Goal: Information Seeking & Learning: Learn about a topic

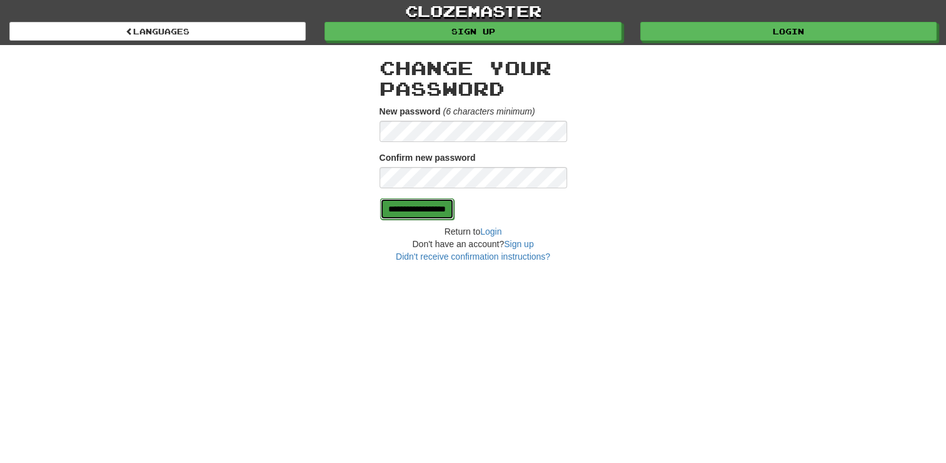
click at [436, 203] on input "**********" at bounding box center [417, 208] width 74 height 21
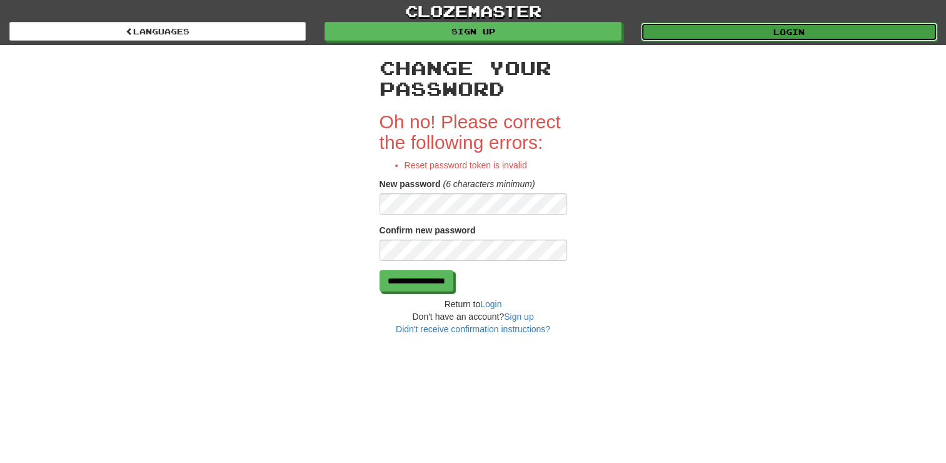
click at [799, 35] on link "Login" at bounding box center [789, 32] width 296 height 19
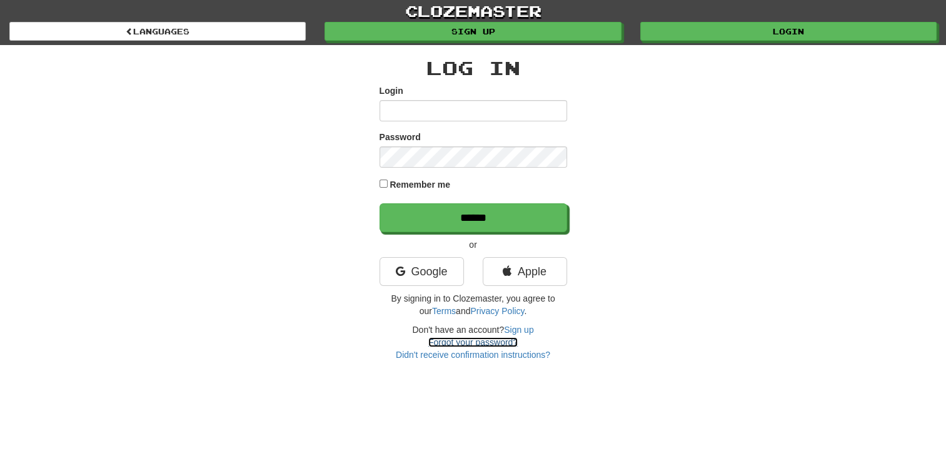
click at [453, 342] on link "Forgot your password?" at bounding box center [472, 342] width 89 height 10
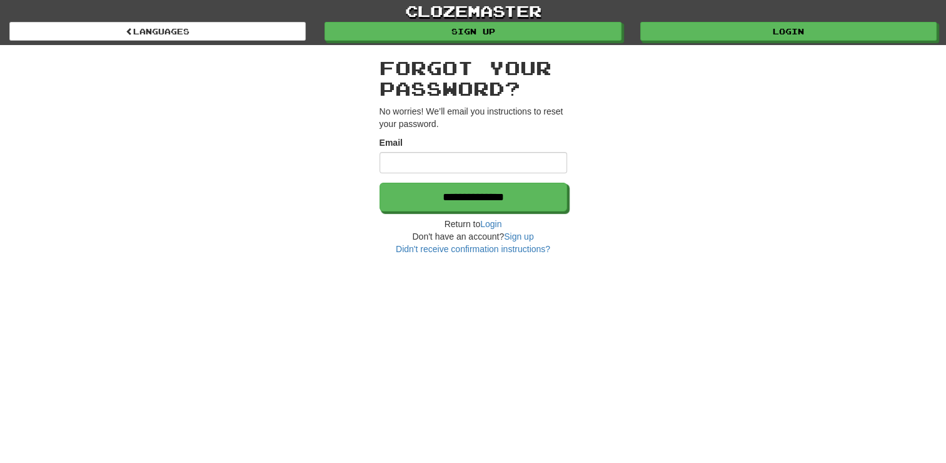
type input "**********"
click at [443, 124] on p "No worries! We’ll email you instructions to reset your password." at bounding box center [474, 117] width 188 height 25
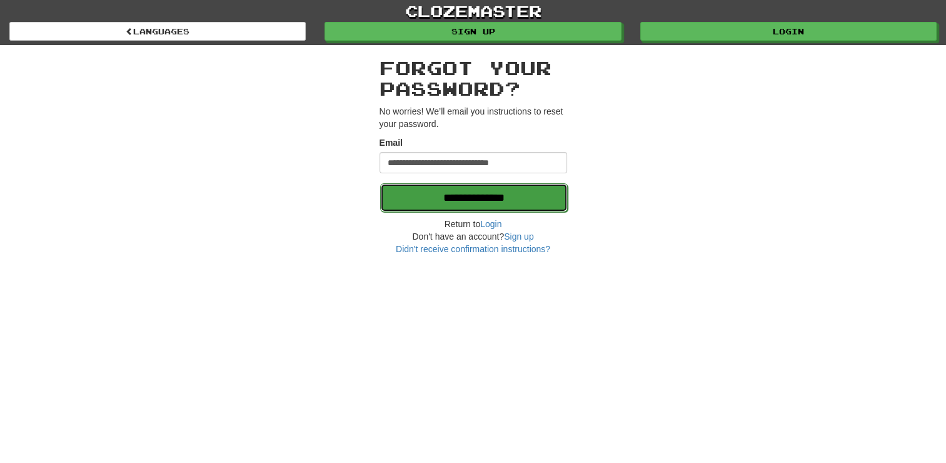
click at [457, 198] on input "**********" at bounding box center [474, 197] width 188 height 29
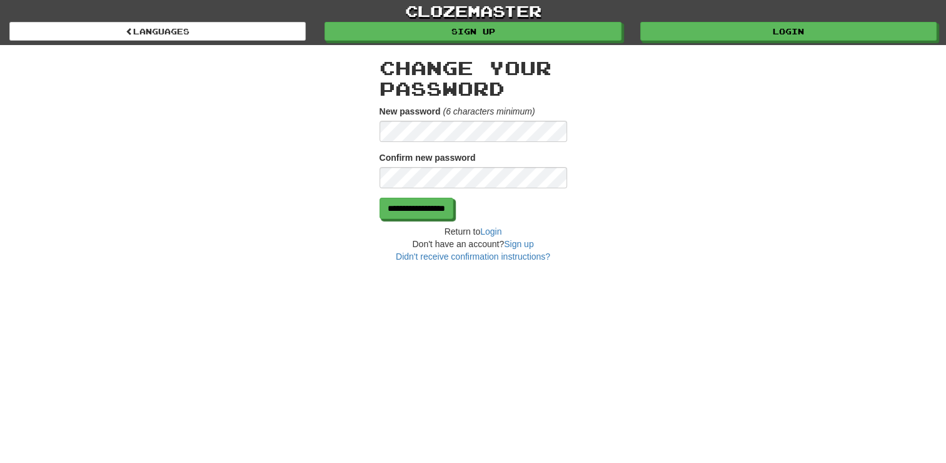
click at [358, 114] on div "**********" at bounding box center [474, 154] width 732 height 218
click at [436, 209] on input "**********" at bounding box center [417, 208] width 74 height 21
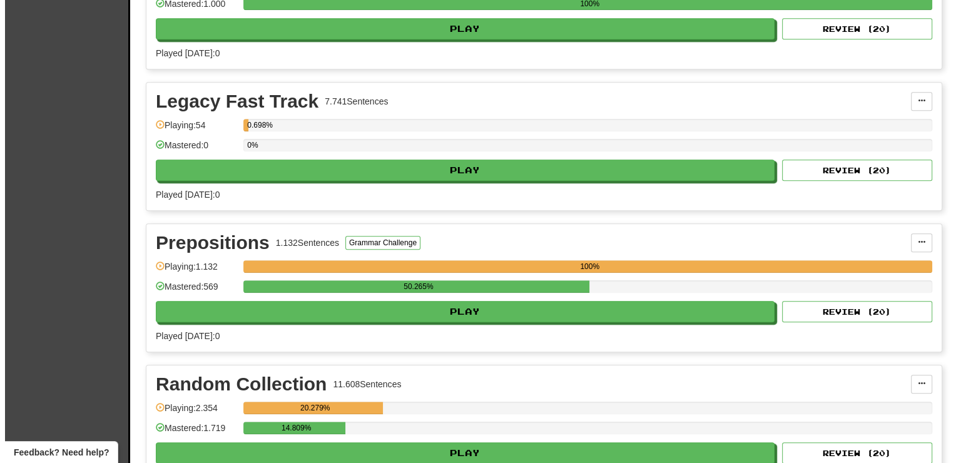
scroll to position [1188, 0]
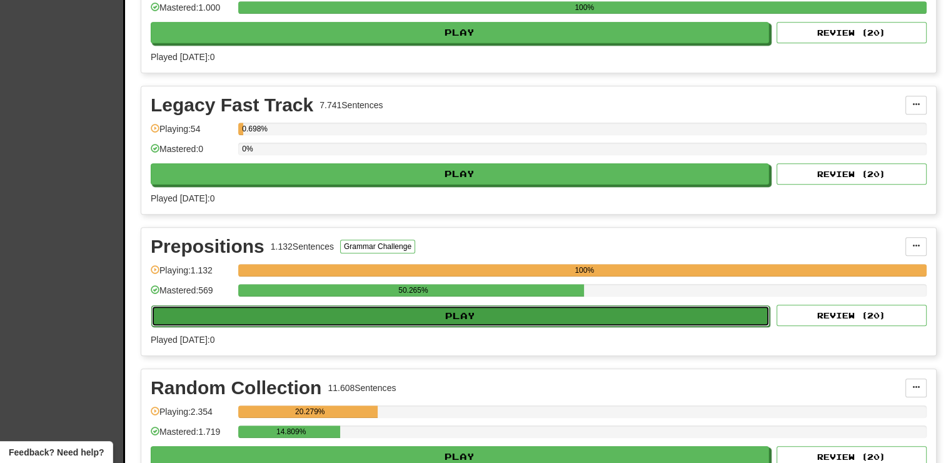
click at [458, 309] on button "Play" at bounding box center [460, 315] width 619 height 21
select select "**"
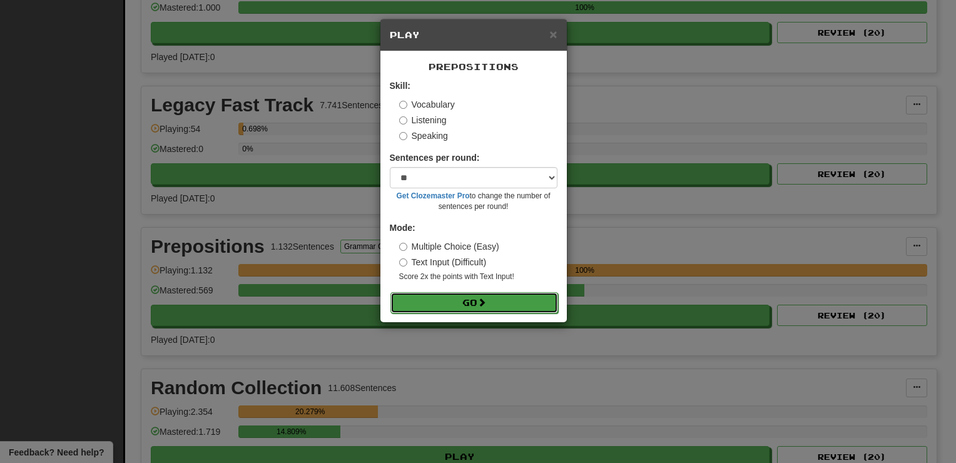
click at [468, 305] on button "Go" at bounding box center [474, 302] width 168 height 21
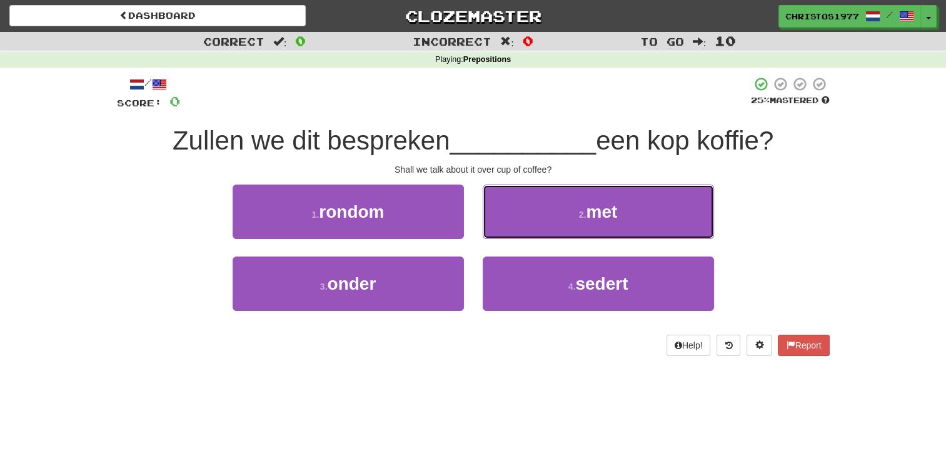
click at [579, 218] on small "2 ." at bounding box center [583, 215] width 8 height 10
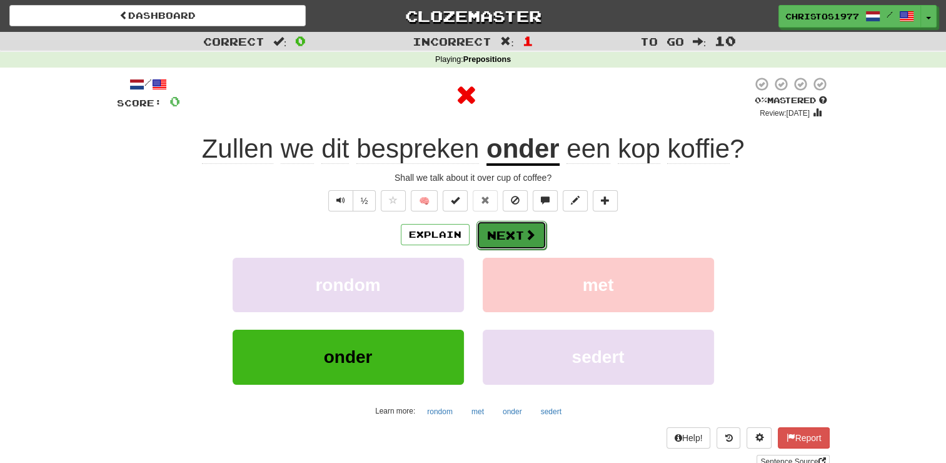
click at [504, 230] on button "Next" at bounding box center [512, 235] width 70 height 29
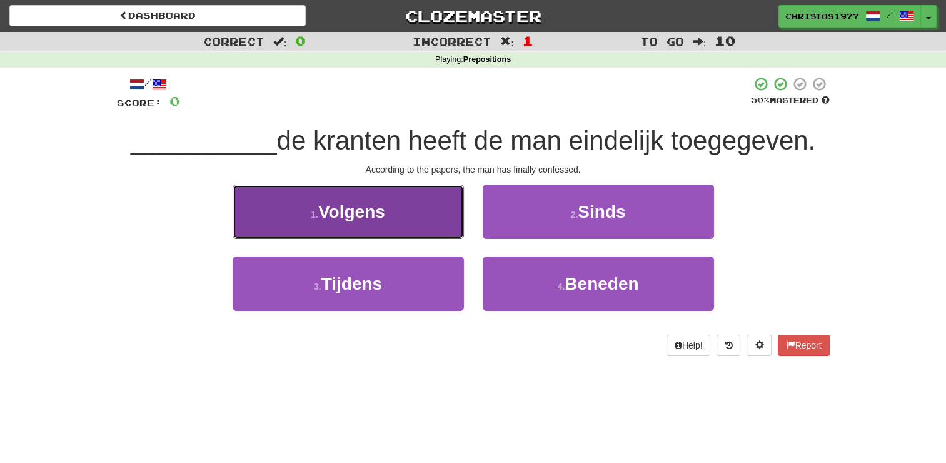
click at [378, 213] on span "Volgens" at bounding box center [351, 211] width 67 height 19
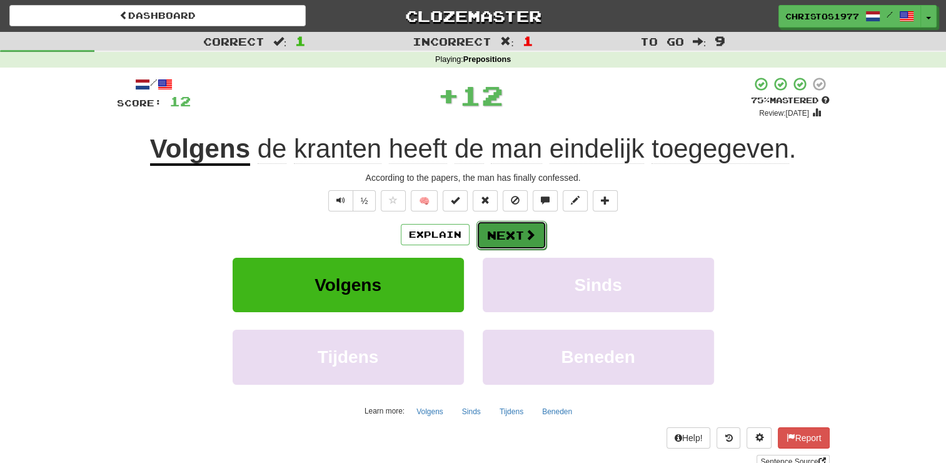
click at [503, 236] on button "Next" at bounding box center [512, 235] width 70 height 29
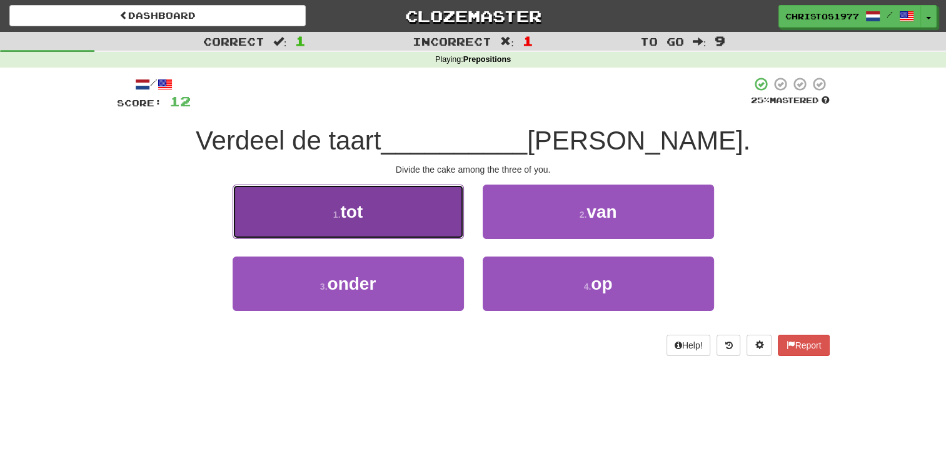
click at [383, 218] on button "1 . tot" at bounding box center [348, 212] width 231 height 54
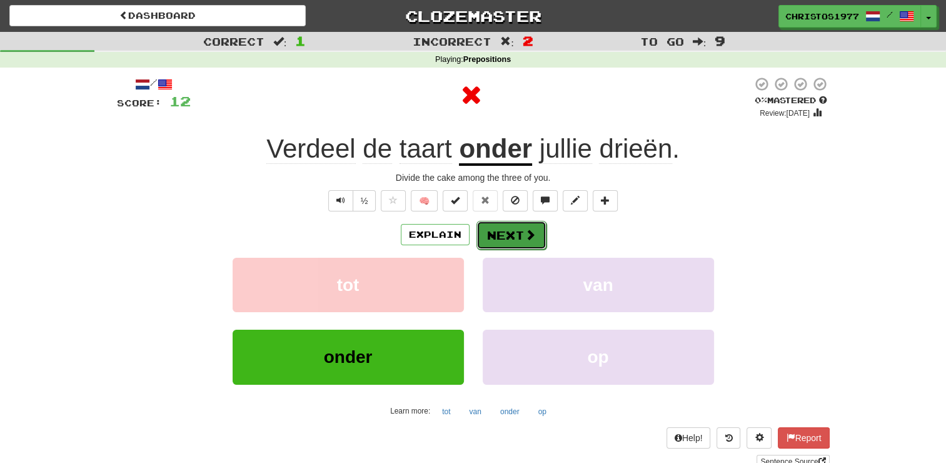
click at [501, 243] on button "Next" at bounding box center [512, 235] width 70 height 29
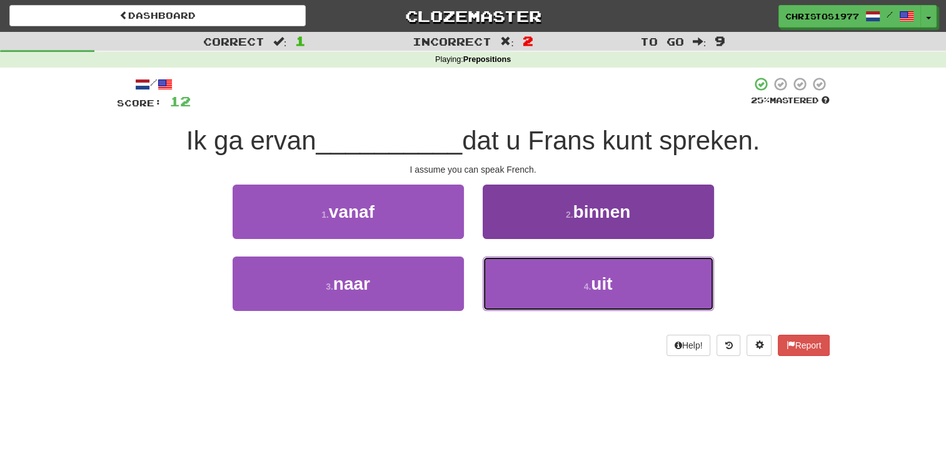
click at [578, 287] on button "4 . uit" at bounding box center [598, 283] width 231 height 54
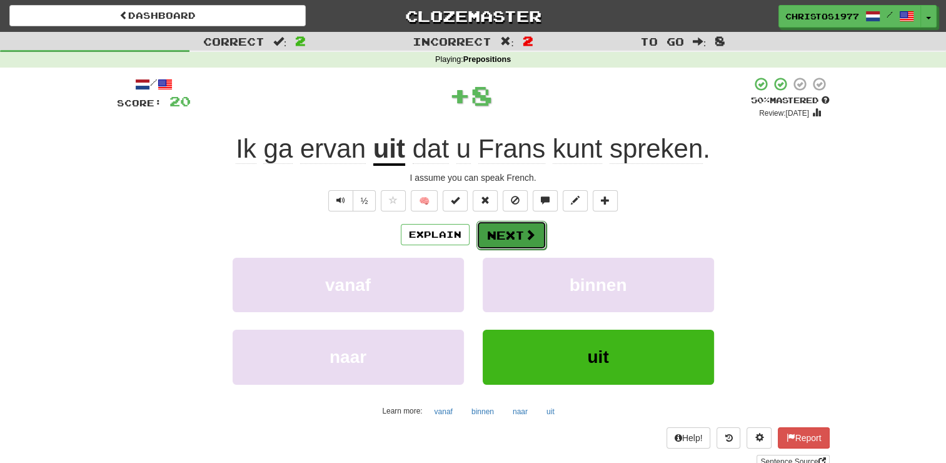
click at [486, 226] on button "Next" at bounding box center [512, 235] width 70 height 29
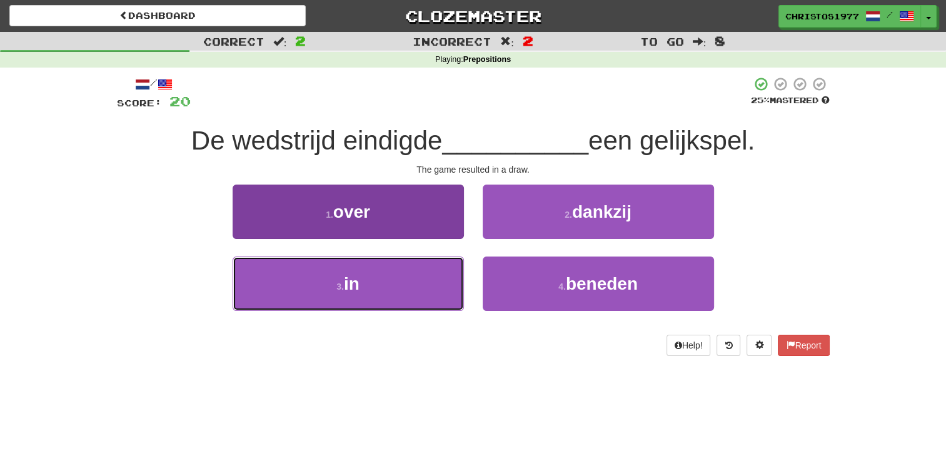
drag, startPoint x: 348, startPoint y: 293, endPoint x: 390, endPoint y: 272, distance: 46.7
click at [348, 292] on span "in" at bounding box center [352, 283] width 16 height 19
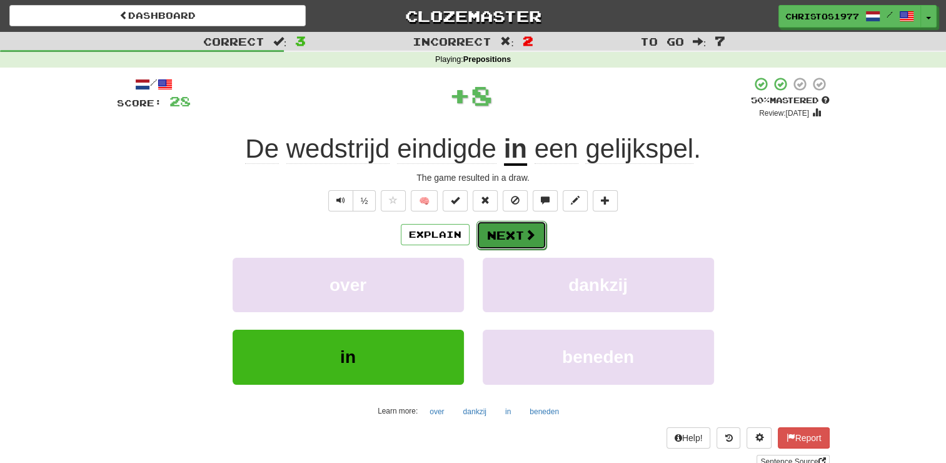
click at [497, 238] on button "Next" at bounding box center [512, 235] width 70 height 29
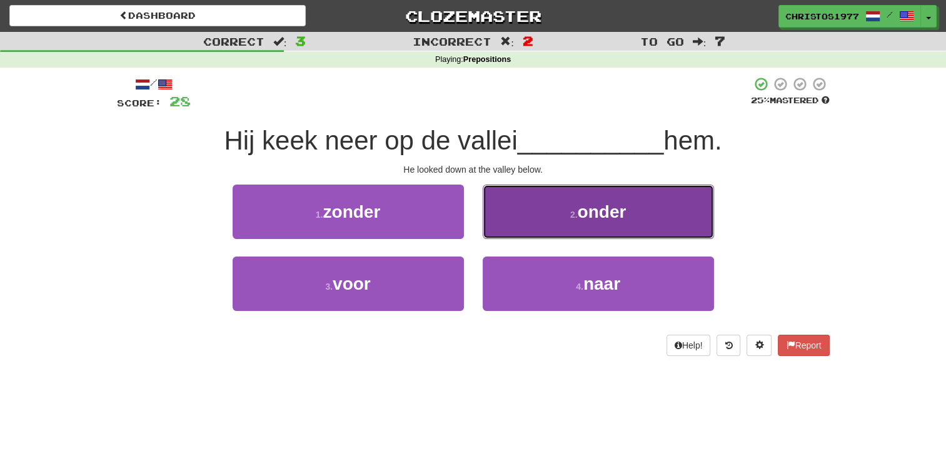
click at [589, 220] on span "onder" at bounding box center [601, 211] width 49 height 19
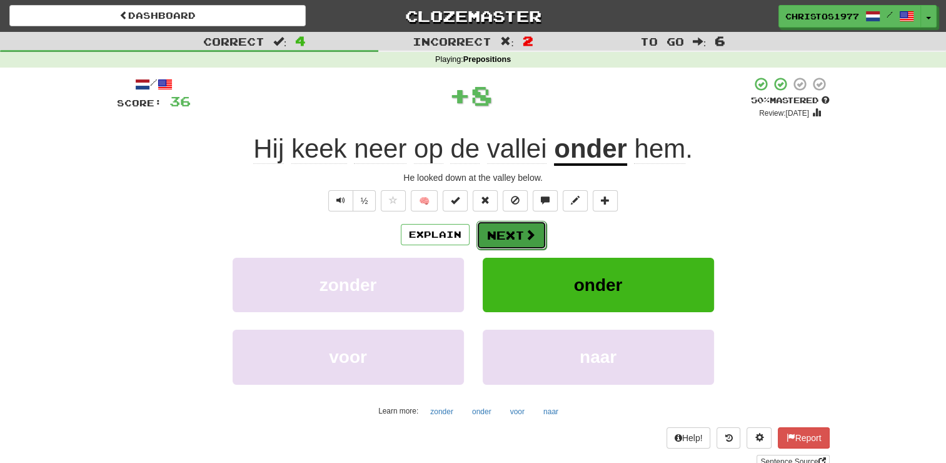
click at [493, 238] on button "Next" at bounding box center [512, 235] width 70 height 29
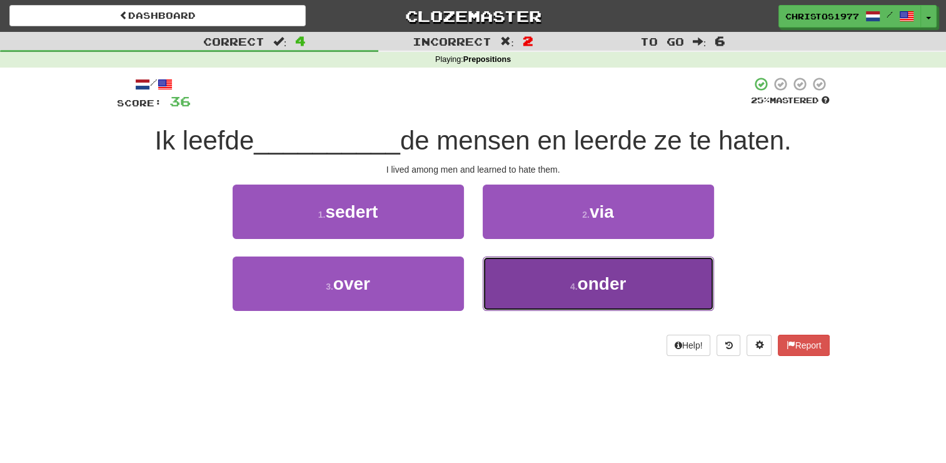
click at [544, 294] on button "4 . onder" at bounding box center [598, 283] width 231 height 54
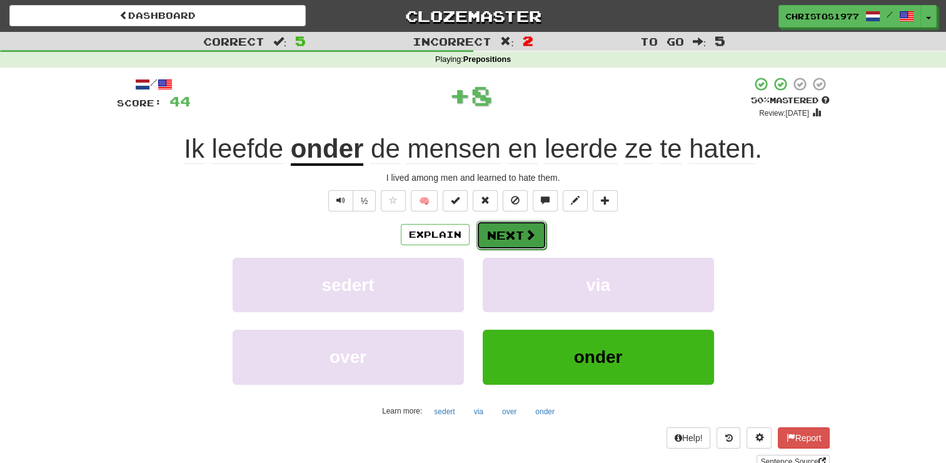
click at [525, 230] on span at bounding box center [530, 234] width 11 height 11
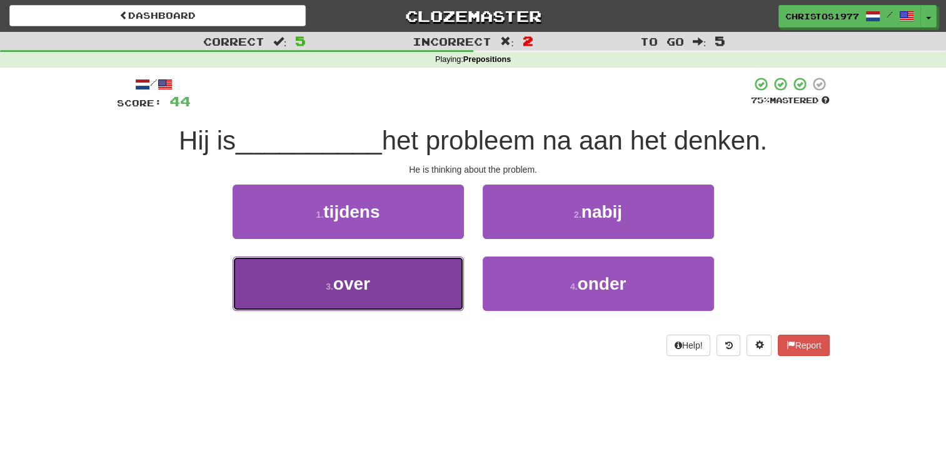
click at [367, 295] on button "3 . over" at bounding box center [348, 283] width 231 height 54
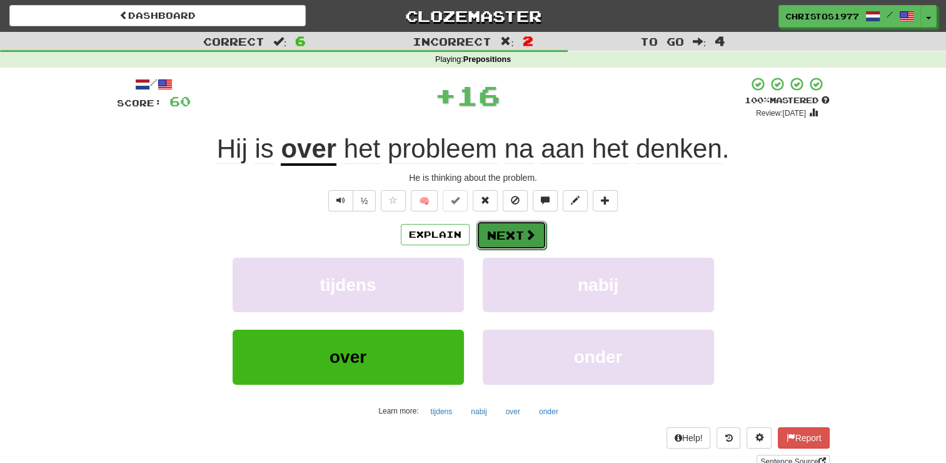
click at [526, 233] on span at bounding box center [530, 234] width 11 height 11
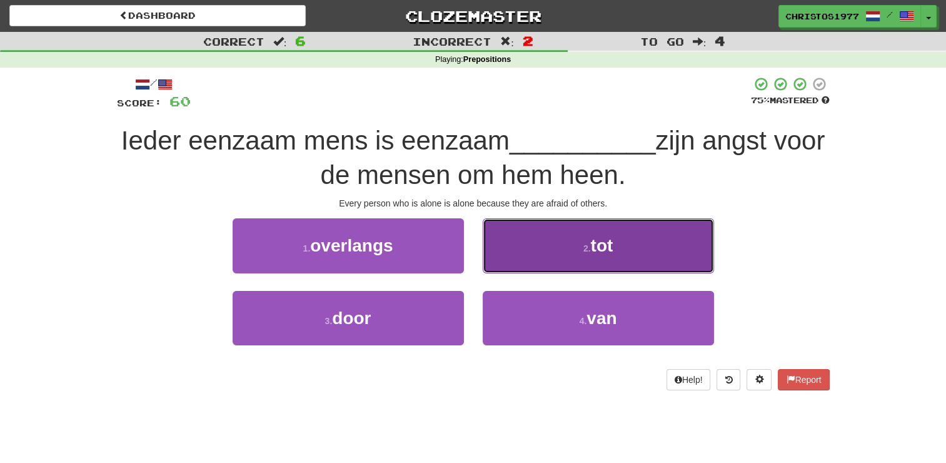
click at [574, 264] on button "2 . tot" at bounding box center [598, 245] width 231 height 54
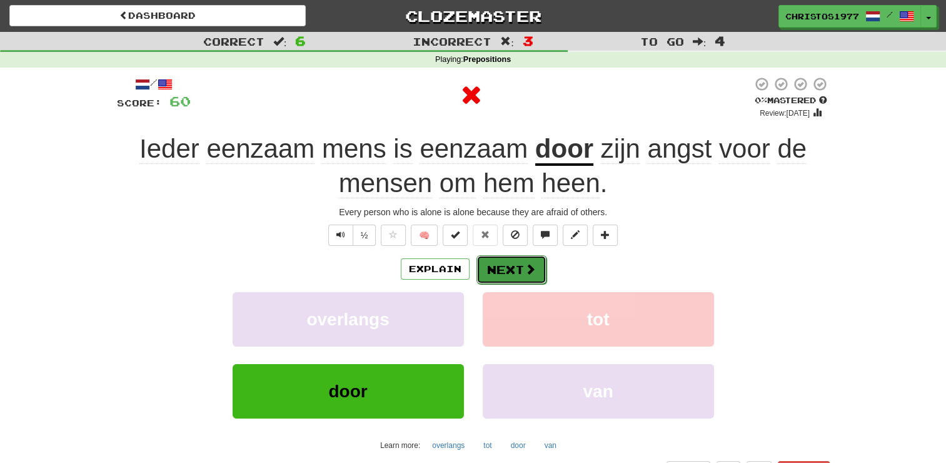
click at [498, 265] on button "Next" at bounding box center [512, 269] width 70 height 29
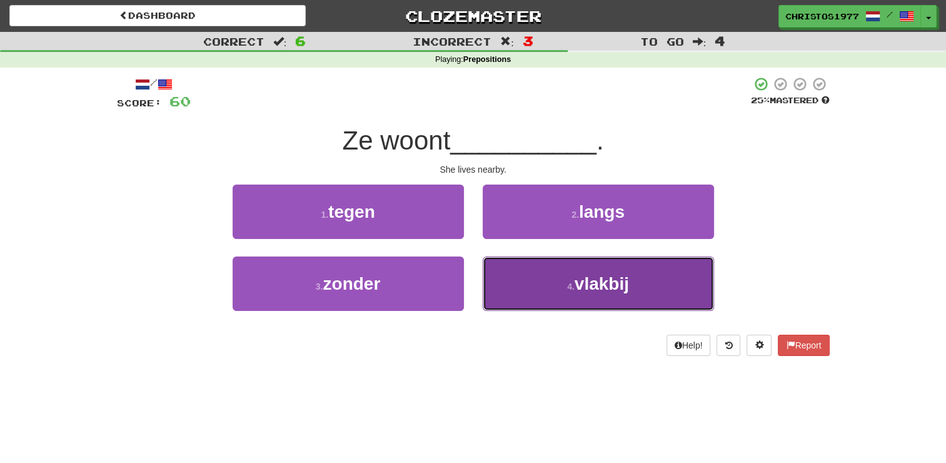
click at [585, 283] on span "vlakbij" at bounding box center [602, 283] width 54 height 19
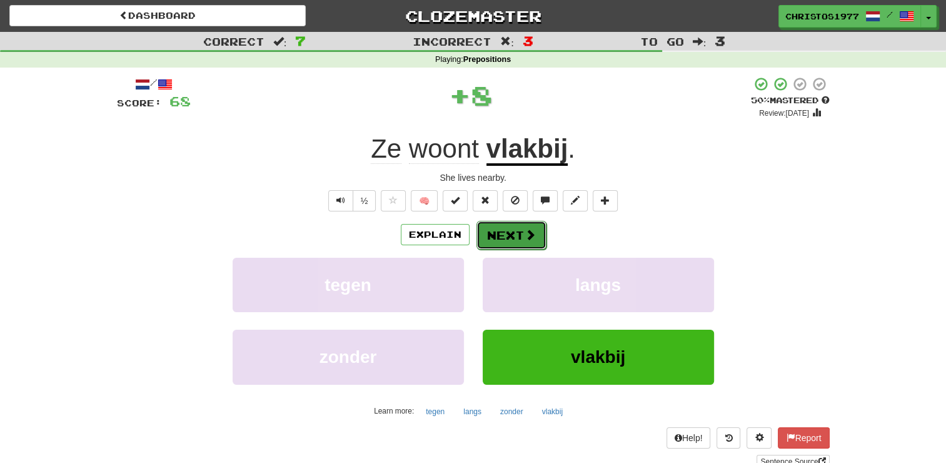
click at [515, 242] on button "Next" at bounding box center [512, 235] width 70 height 29
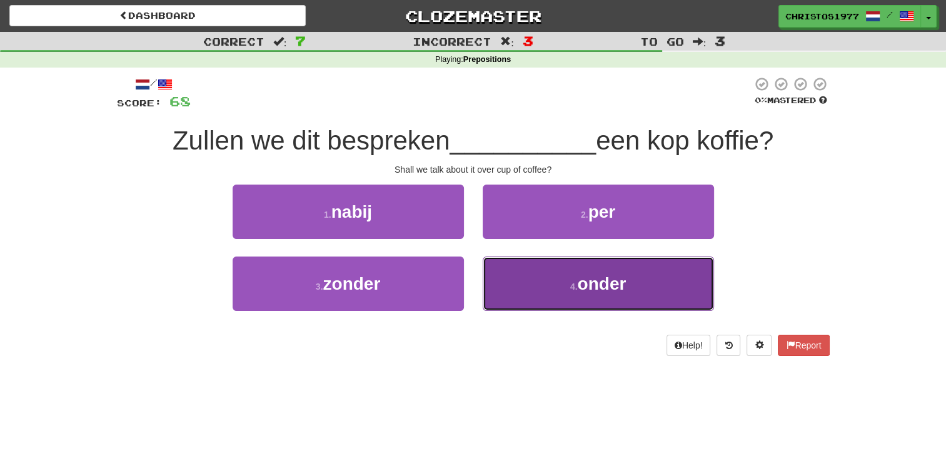
click at [585, 279] on span "onder" at bounding box center [601, 283] width 49 height 19
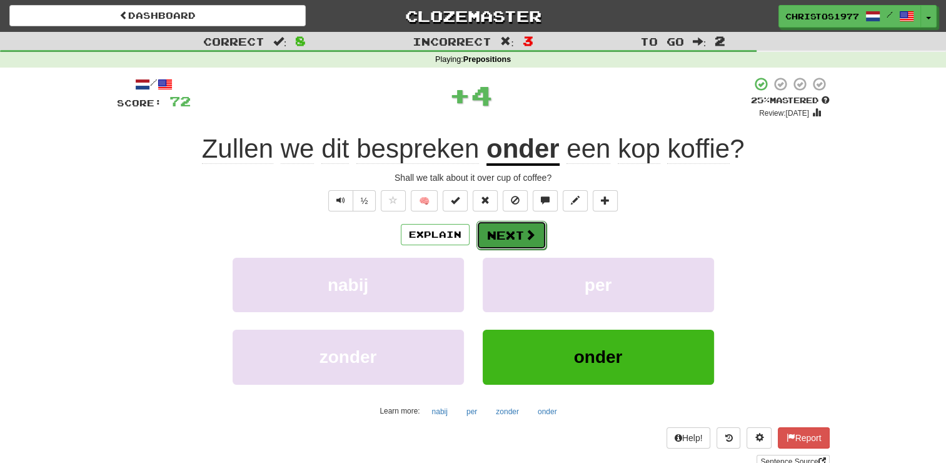
click at [509, 232] on button "Next" at bounding box center [512, 235] width 70 height 29
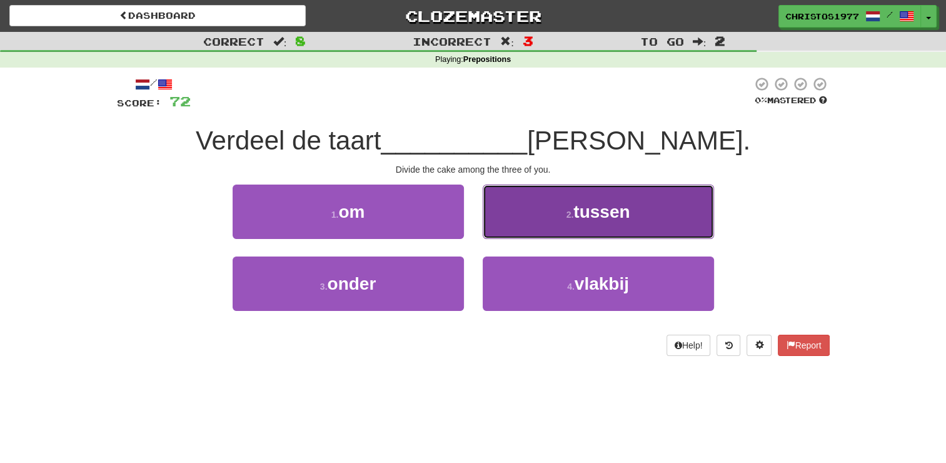
click at [589, 221] on button "2 . tussen" at bounding box center [598, 212] width 231 height 54
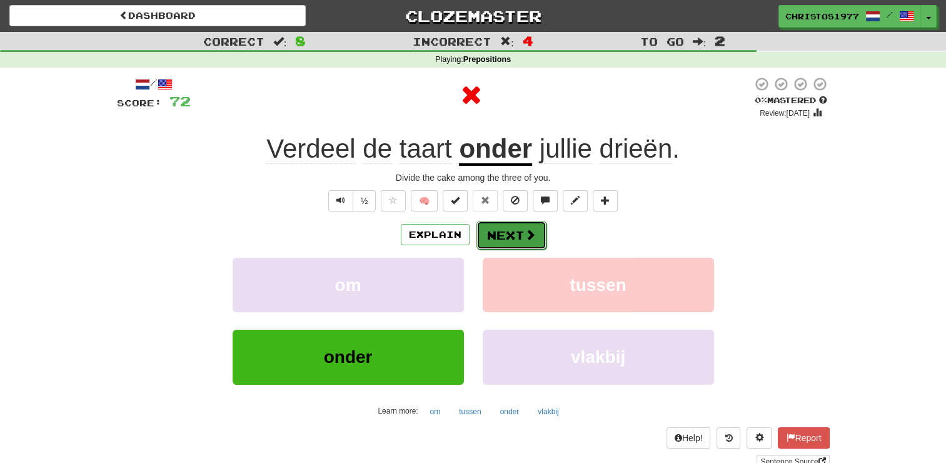
click at [508, 236] on button "Next" at bounding box center [512, 235] width 70 height 29
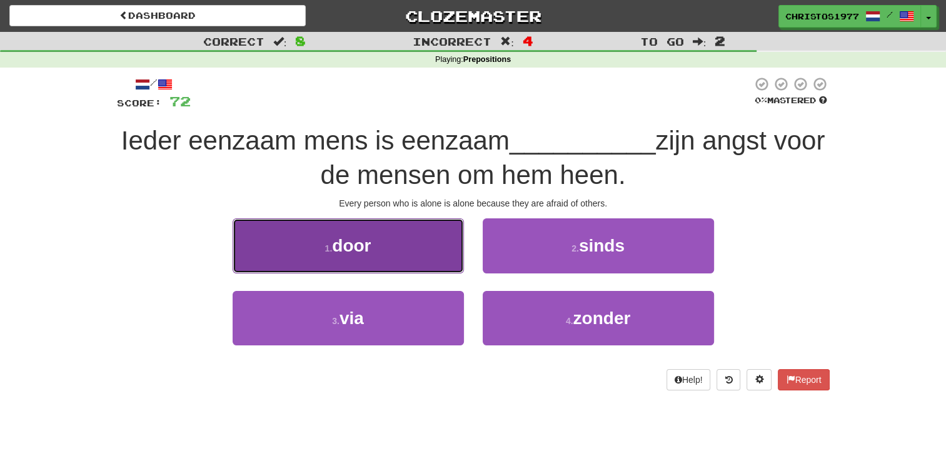
click at [394, 248] on button "1 . door" at bounding box center [348, 245] width 231 height 54
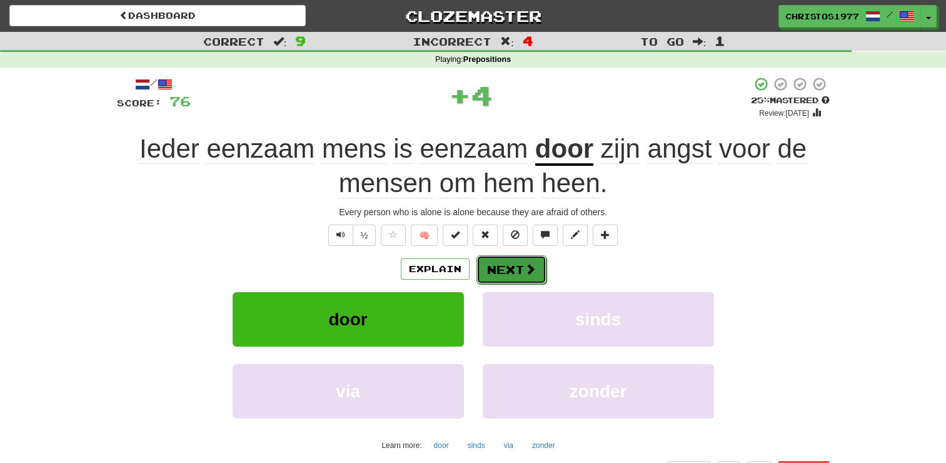
click at [515, 269] on button "Next" at bounding box center [512, 269] width 70 height 29
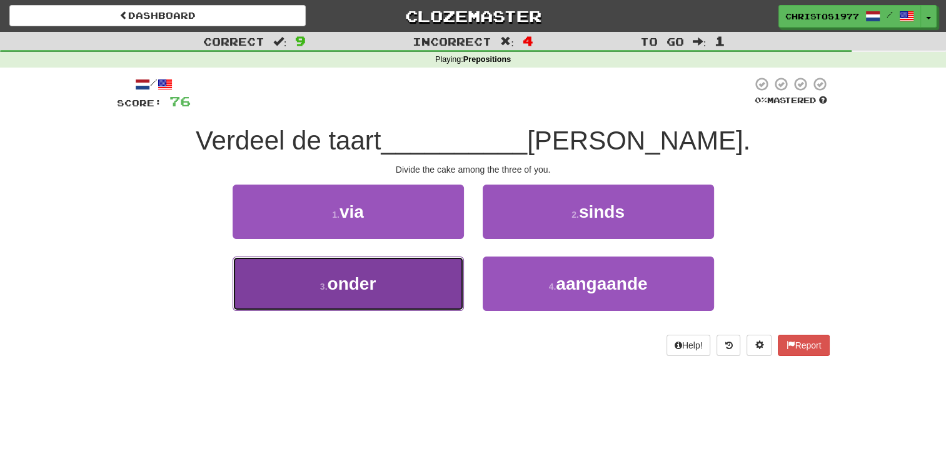
click at [382, 280] on button "3 . onder" at bounding box center [348, 283] width 231 height 54
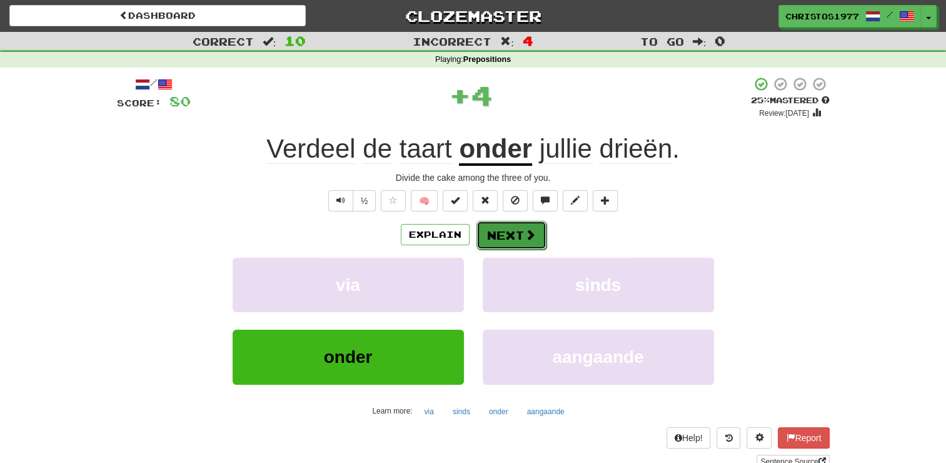
click at [520, 238] on button "Next" at bounding box center [512, 235] width 70 height 29
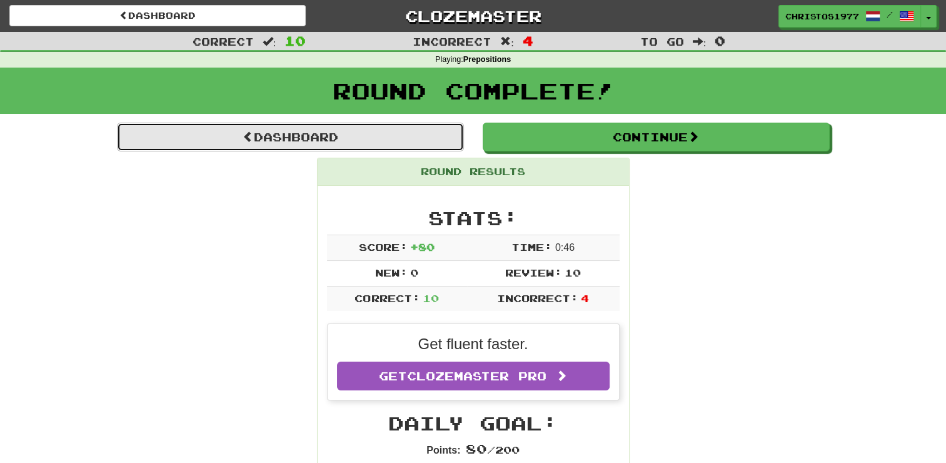
click at [269, 142] on link "Dashboard" at bounding box center [290, 137] width 347 height 29
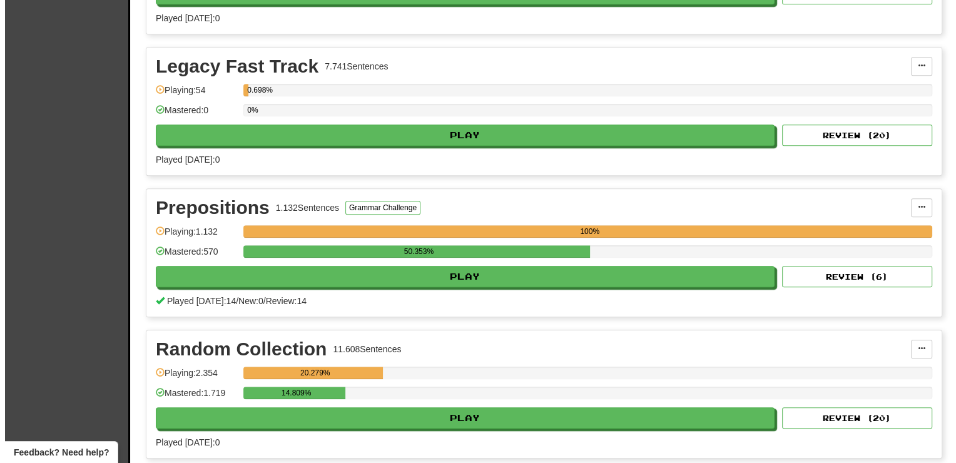
scroll to position [1188, 0]
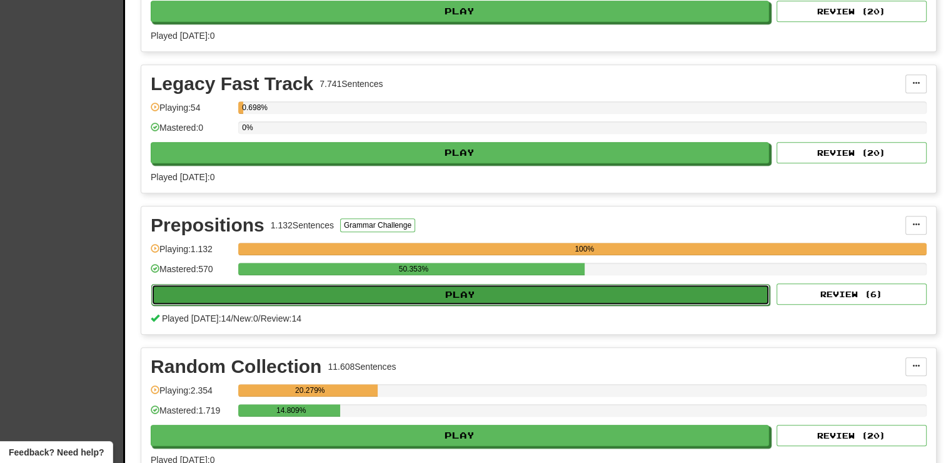
click at [447, 292] on button "Play" at bounding box center [460, 294] width 619 height 21
select select "**"
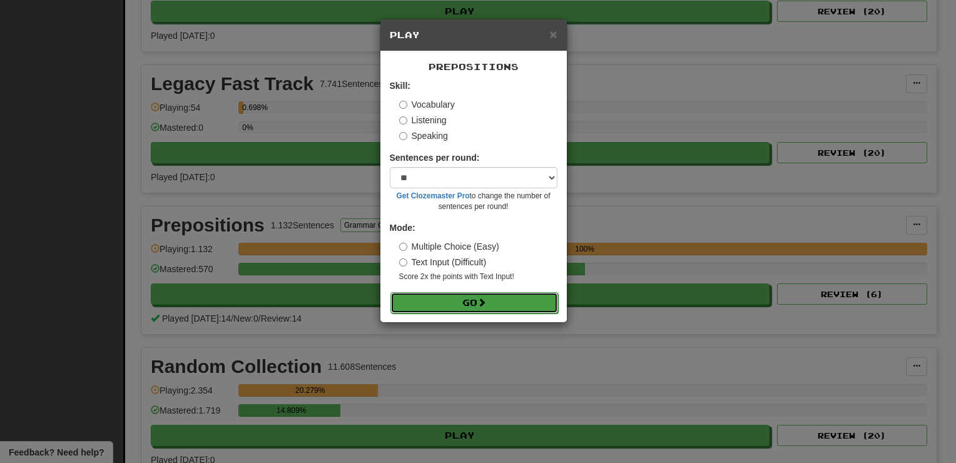
click at [458, 300] on button "Go" at bounding box center [474, 302] width 168 height 21
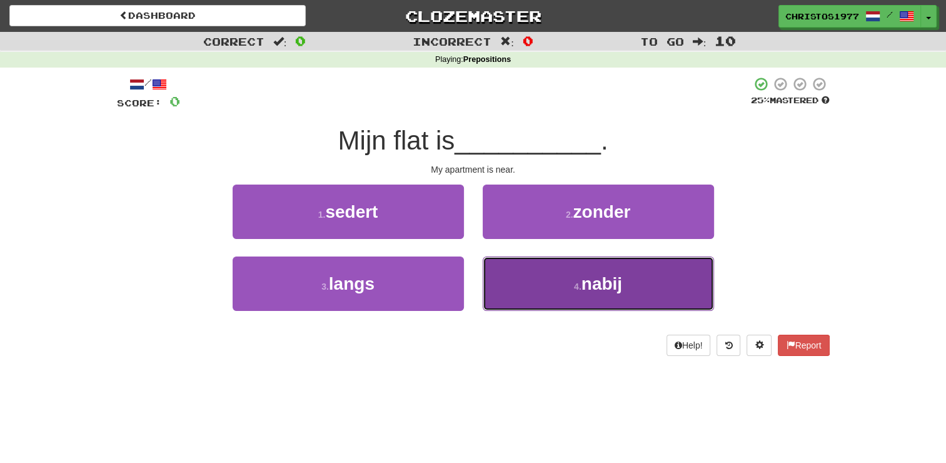
click at [585, 285] on span "nabij" at bounding box center [602, 283] width 41 height 19
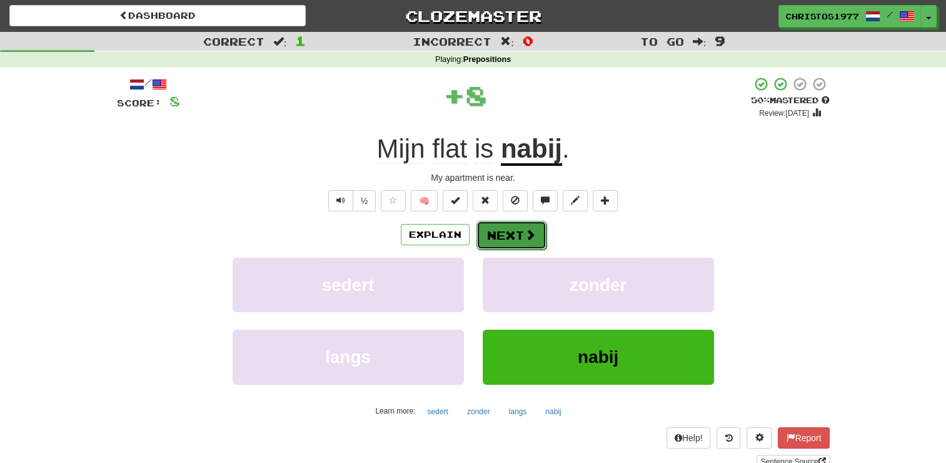
click at [505, 233] on button "Next" at bounding box center [512, 235] width 70 height 29
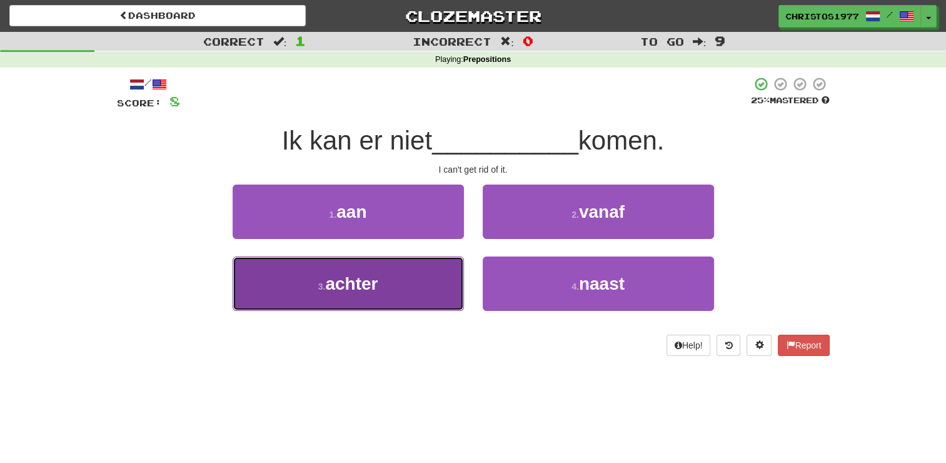
click at [396, 292] on button "3 . achter" at bounding box center [348, 283] width 231 height 54
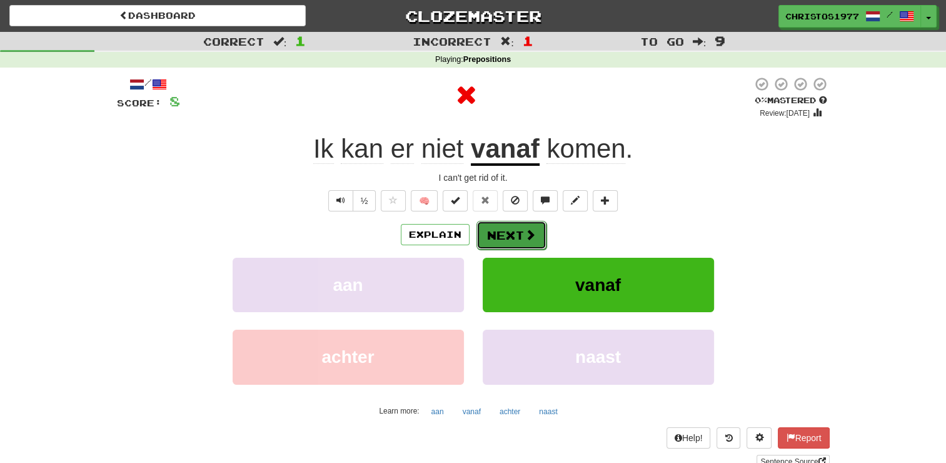
click at [509, 237] on button "Next" at bounding box center [512, 235] width 70 height 29
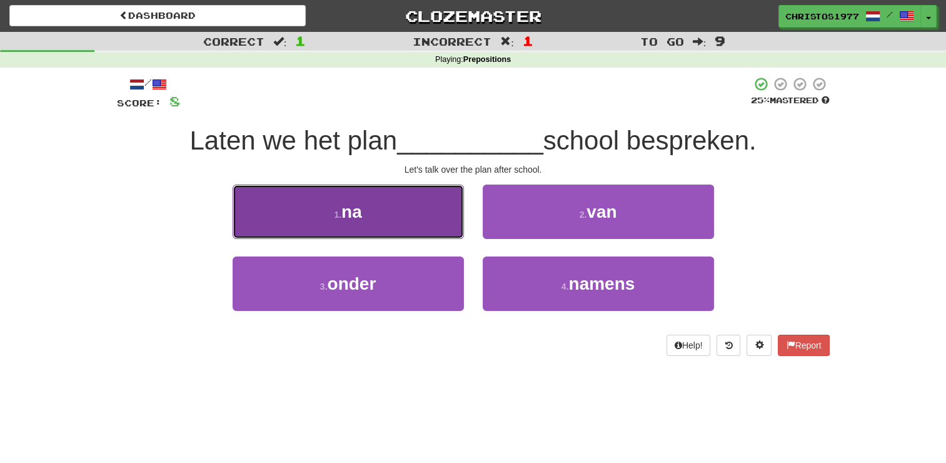
click at [374, 205] on button "1 . na" at bounding box center [348, 212] width 231 height 54
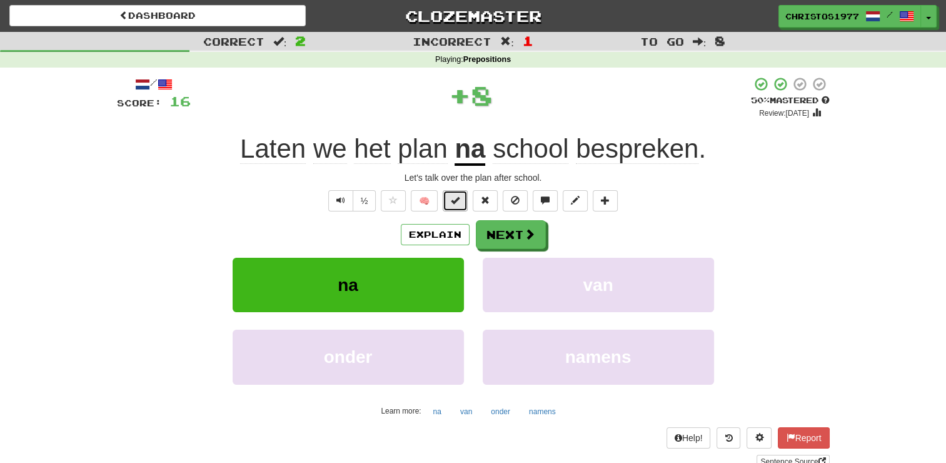
click at [458, 193] on button at bounding box center [455, 200] width 25 height 21
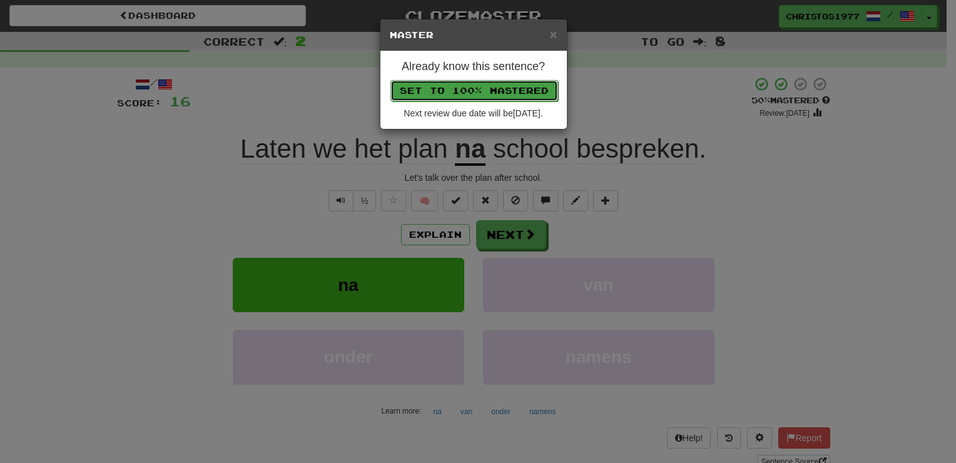
click at [488, 97] on button "Set to 100% Mastered" at bounding box center [474, 90] width 168 height 21
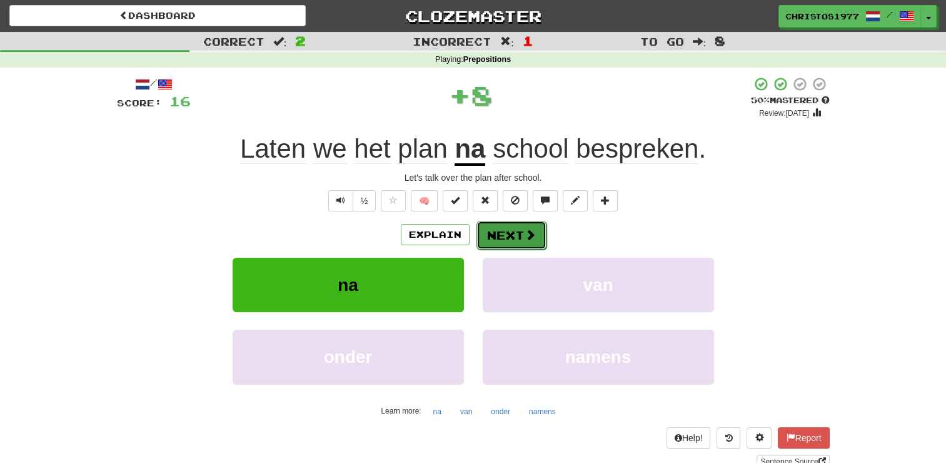
click at [503, 226] on button "Next" at bounding box center [512, 235] width 70 height 29
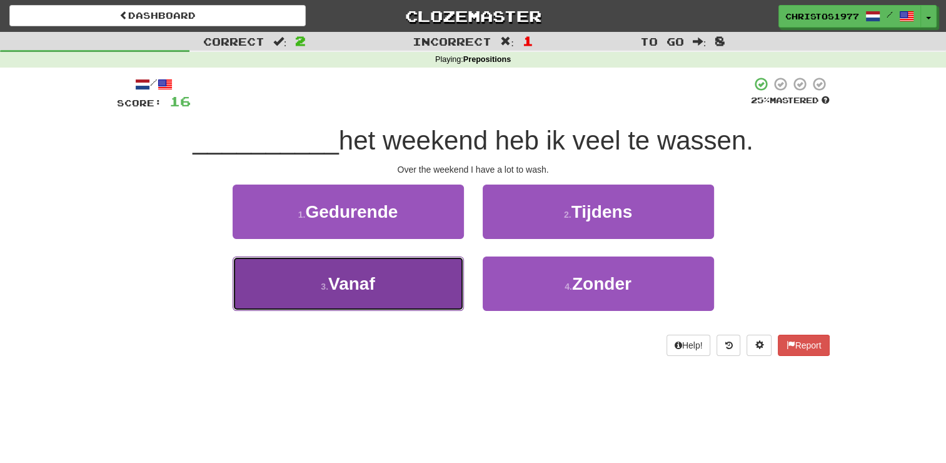
click at [397, 285] on button "3 . Vanaf" at bounding box center [348, 283] width 231 height 54
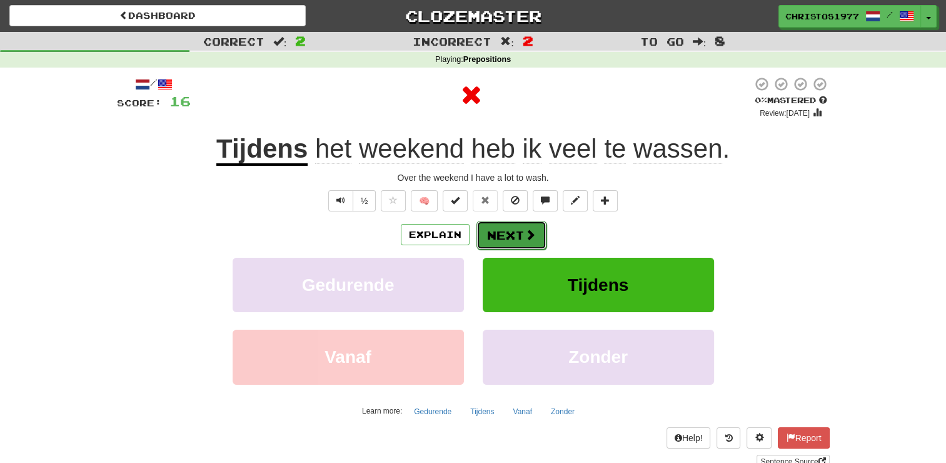
click at [495, 228] on button "Next" at bounding box center [512, 235] width 70 height 29
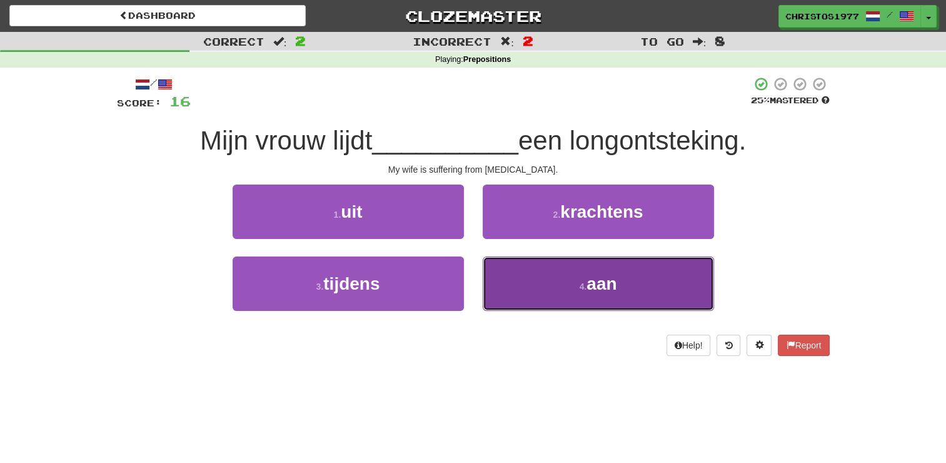
click at [535, 286] on button "4 . aan" at bounding box center [598, 283] width 231 height 54
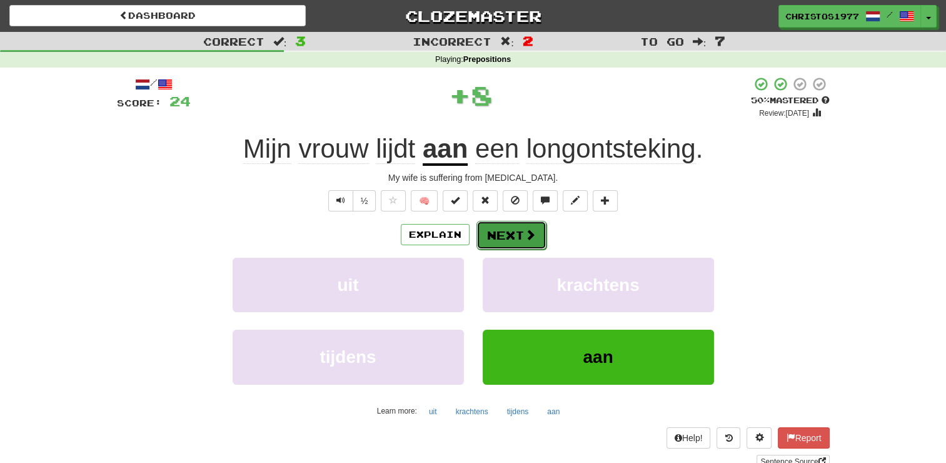
click at [513, 236] on button "Next" at bounding box center [512, 235] width 70 height 29
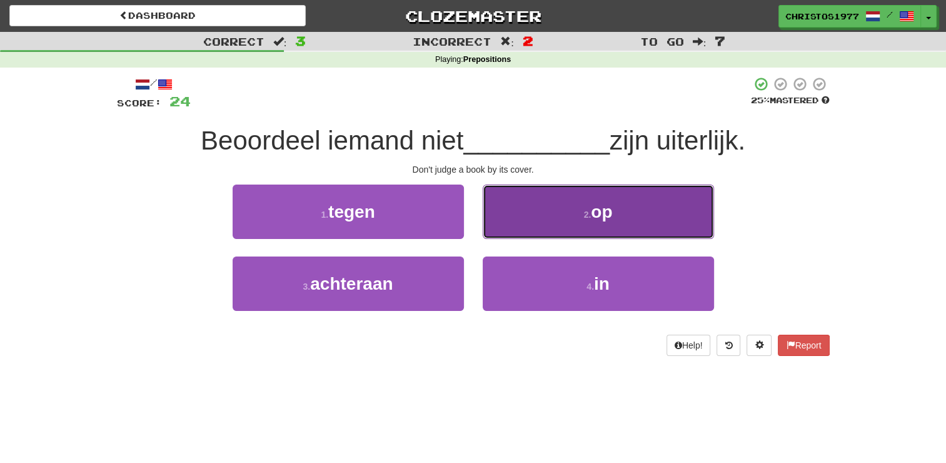
click at [585, 216] on small "2 ." at bounding box center [588, 215] width 8 height 10
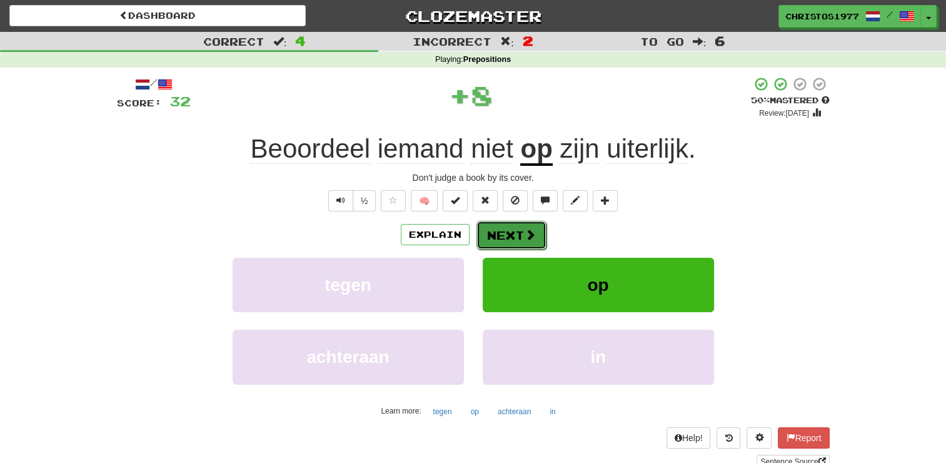
click at [495, 231] on button "Next" at bounding box center [512, 235] width 70 height 29
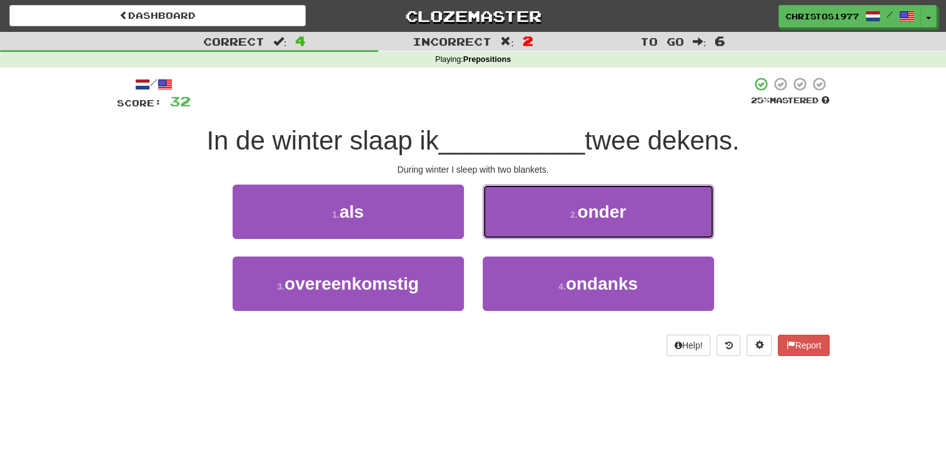
click at [567, 218] on button "2 . onder" at bounding box center [598, 212] width 231 height 54
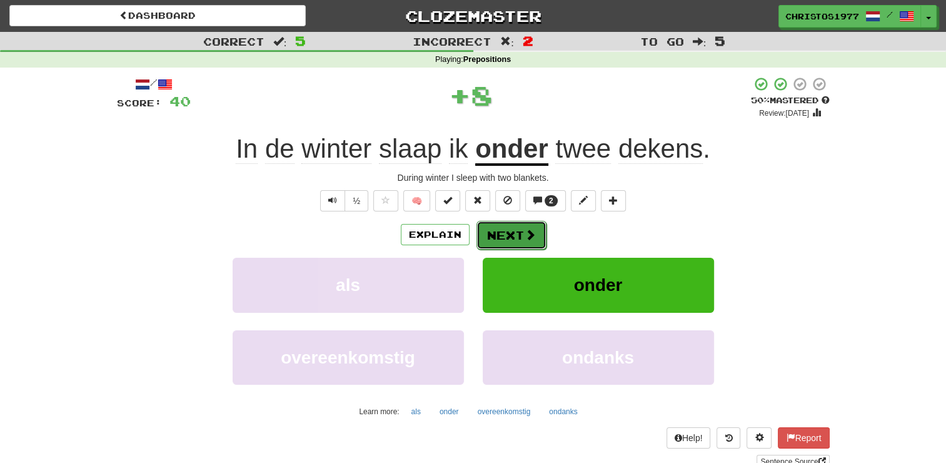
click at [515, 236] on button "Next" at bounding box center [512, 235] width 70 height 29
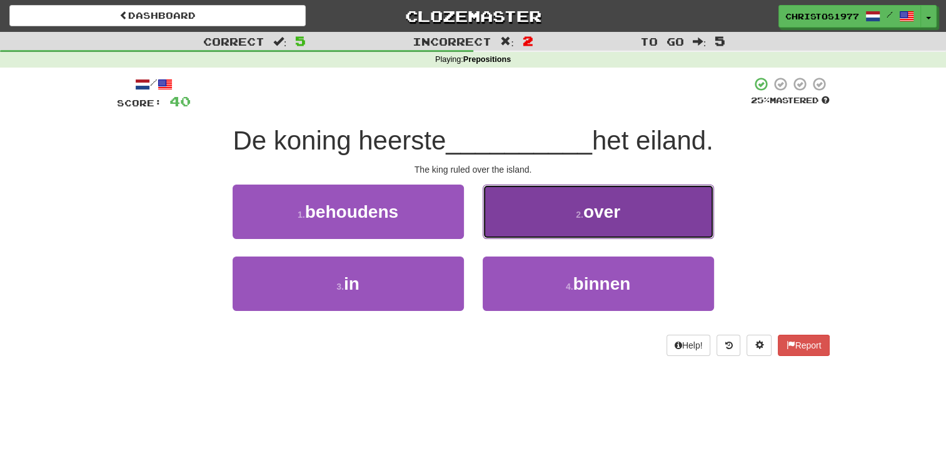
click at [589, 211] on span "over" at bounding box center [602, 211] width 37 height 19
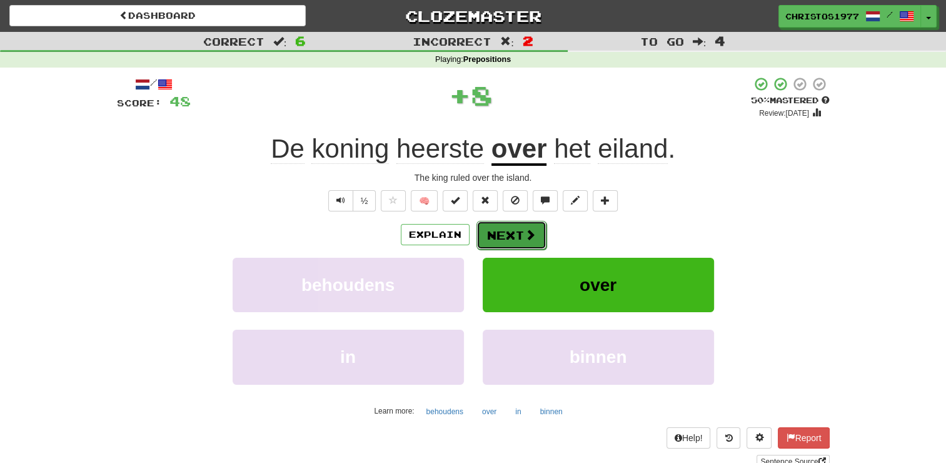
click at [498, 225] on button "Next" at bounding box center [512, 235] width 70 height 29
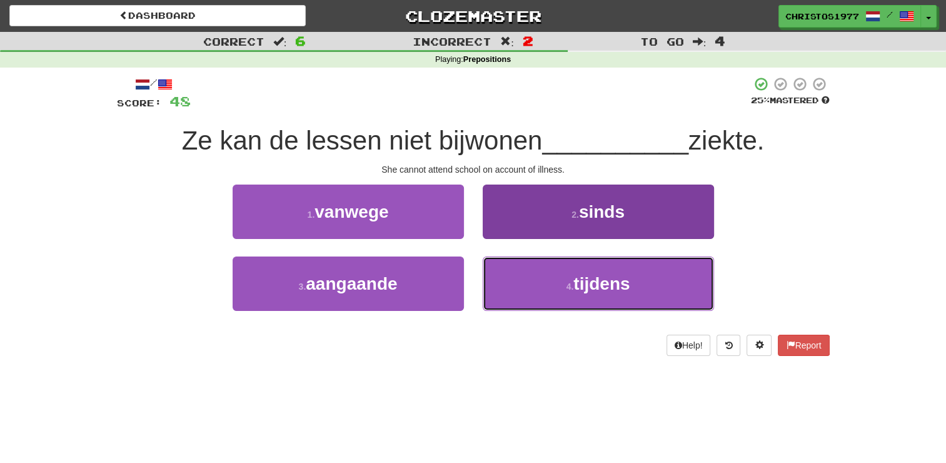
drag, startPoint x: 560, startPoint y: 283, endPoint x: 539, endPoint y: 270, distance: 24.7
click at [560, 282] on button "4 . tijdens" at bounding box center [598, 283] width 231 height 54
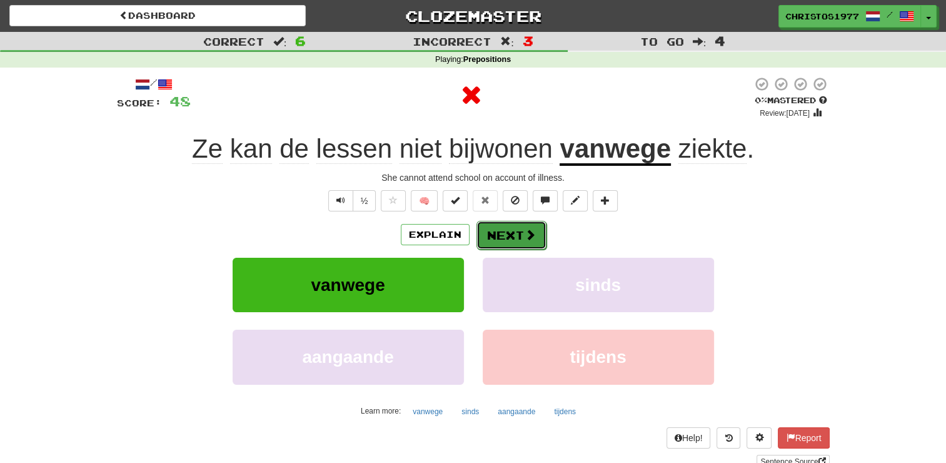
click at [499, 231] on button "Next" at bounding box center [512, 235] width 70 height 29
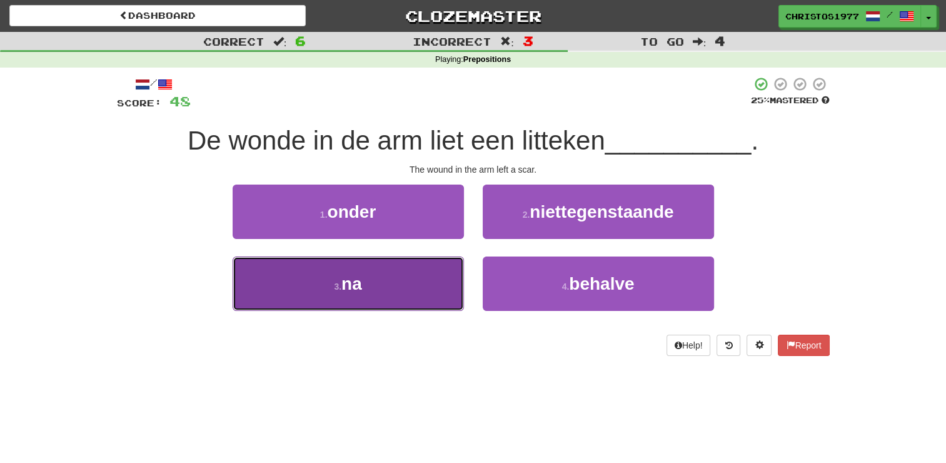
click at [393, 278] on button "3 . na" at bounding box center [348, 283] width 231 height 54
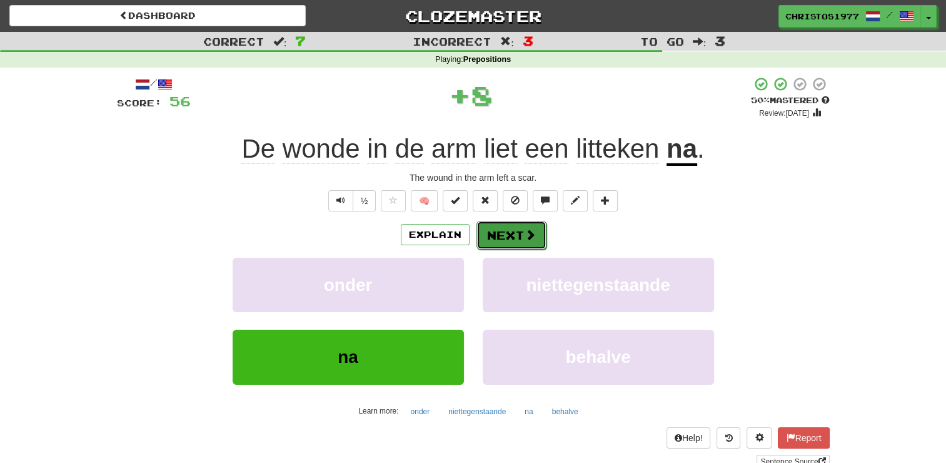
click at [508, 228] on button "Next" at bounding box center [512, 235] width 70 height 29
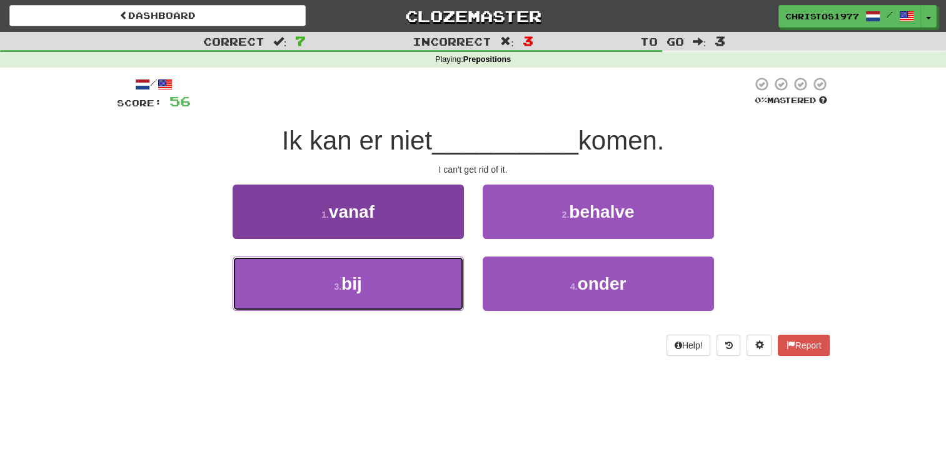
click at [392, 288] on button "3 . bij" at bounding box center [348, 283] width 231 height 54
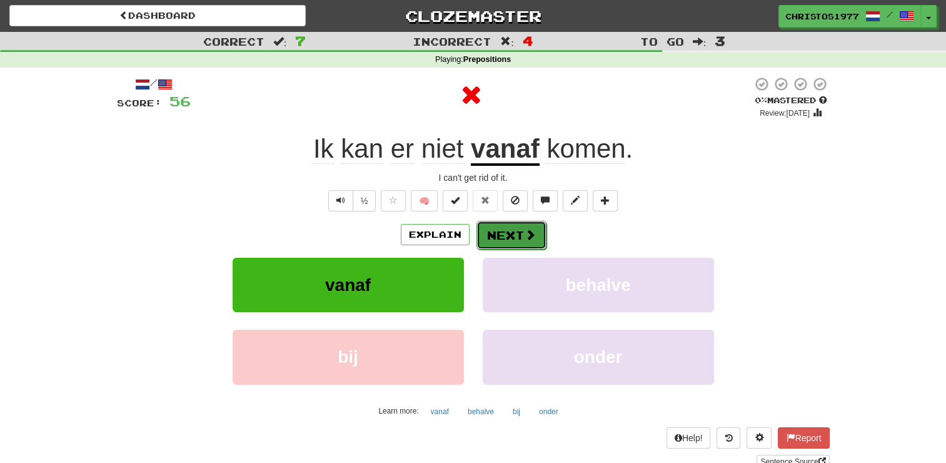
click at [495, 240] on button "Next" at bounding box center [512, 235] width 70 height 29
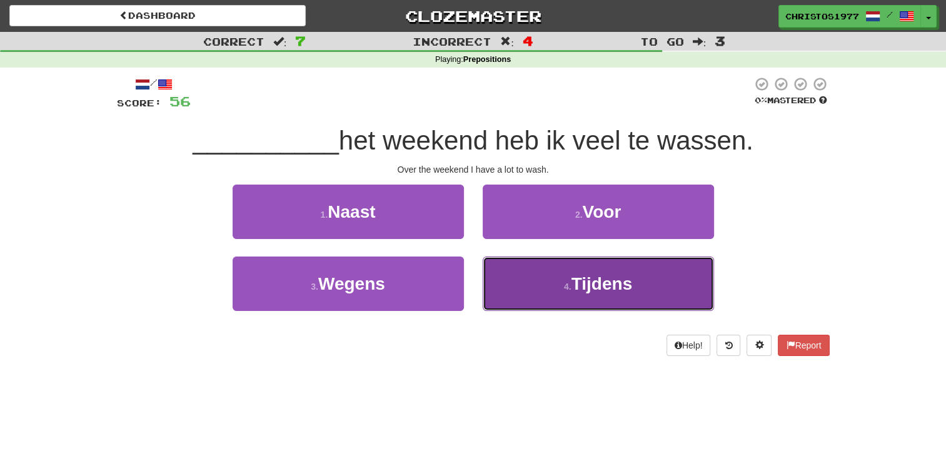
click at [583, 289] on span "Tijdens" at bounding box center [602, 283] width 61 height 19
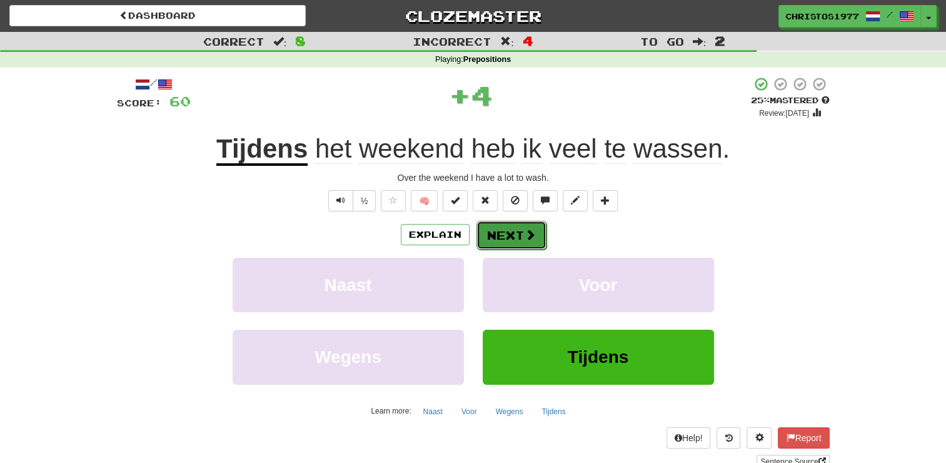
click at [504, 233] on button "Next" at bounding box center [512, 235] width 70 height 29
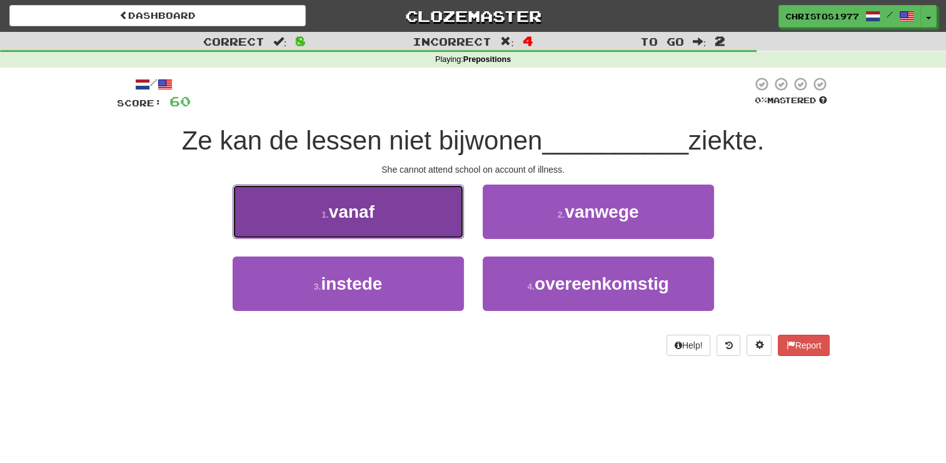
click at [367, 231] on button "1 . vanaf" at bounding box center [348, 212] width 231 height 54
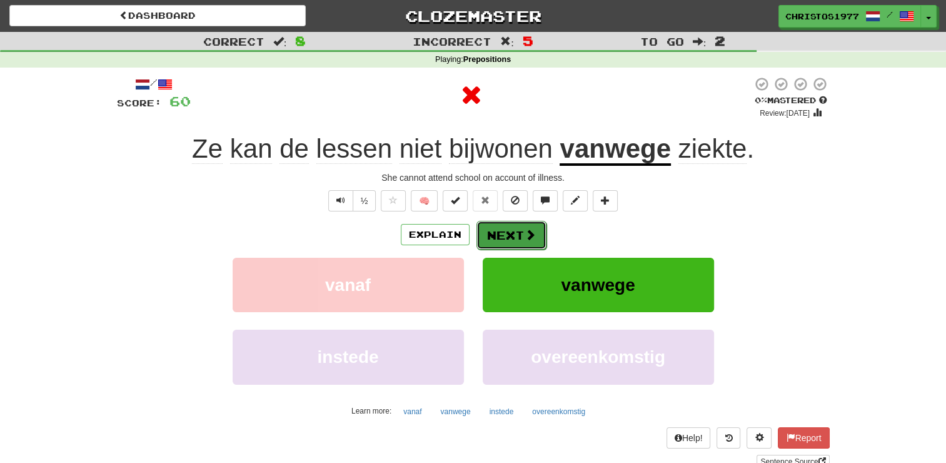
click at [511, 237] on button "Next" at bounding box center [512, 235] width 70 height 29
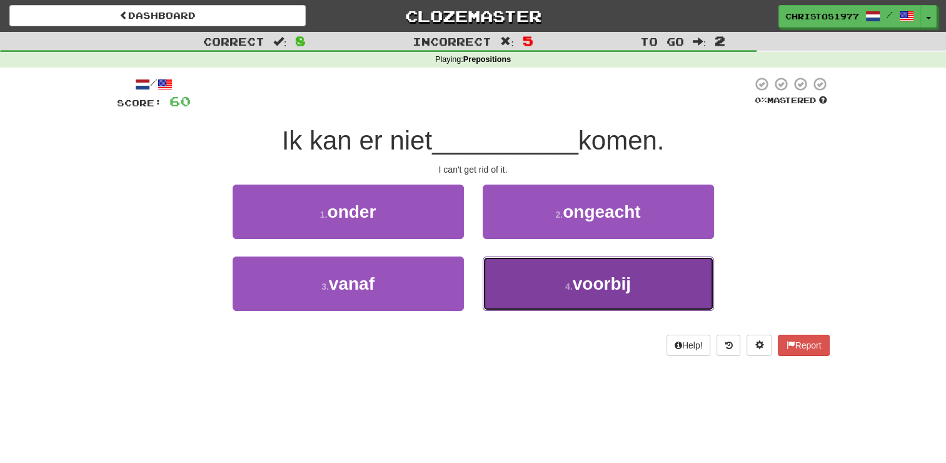
click at [620, 279] on span "voorbij" at bounding box center [602, 283] width 58 height 19
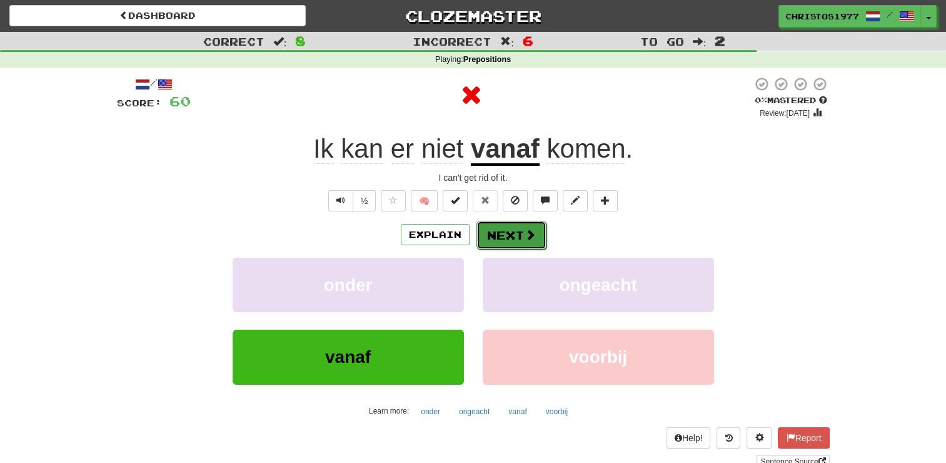
click at [525, 236] on span at bounding box center [530, 234] width 11 height 11
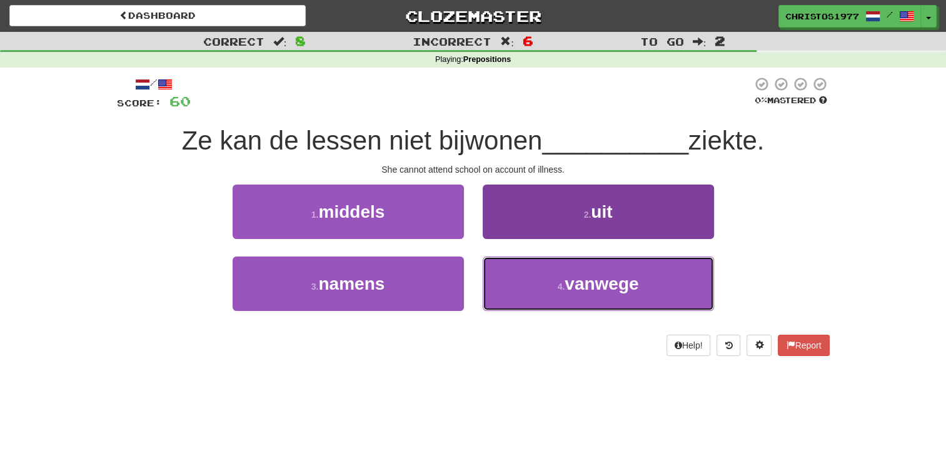
click at [603, 287] on span "vanwege" at bounding box center [602, 283] width 74 height 19
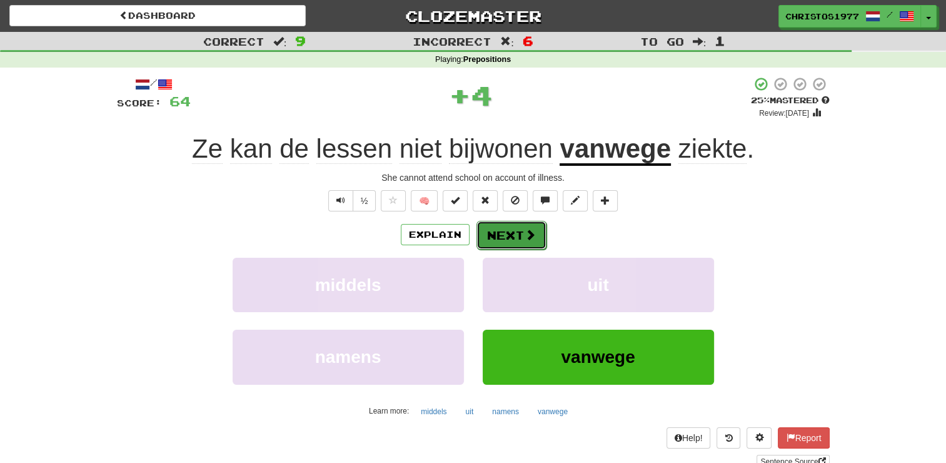
click at [514, 238] on button "Next" at bounding box center [512, 235] width 70 height 29
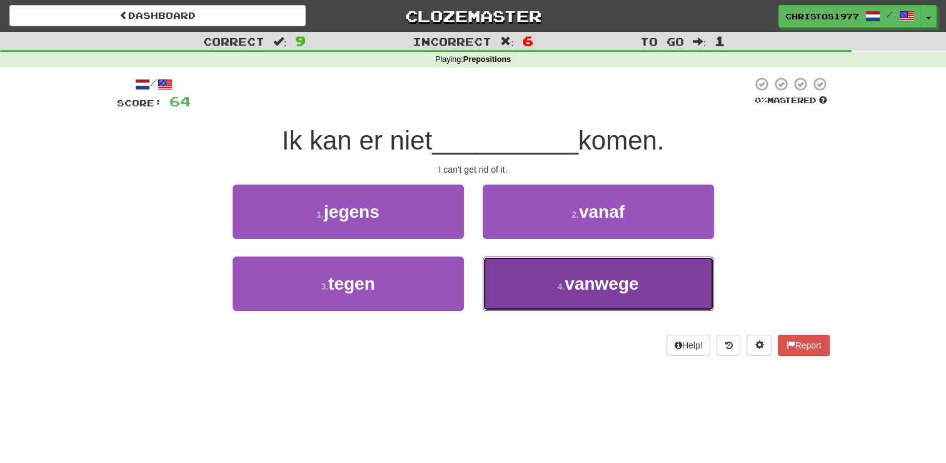
click at [593, 283] on span "vanwege" at bounding box center [602, 283] width 74 height 19
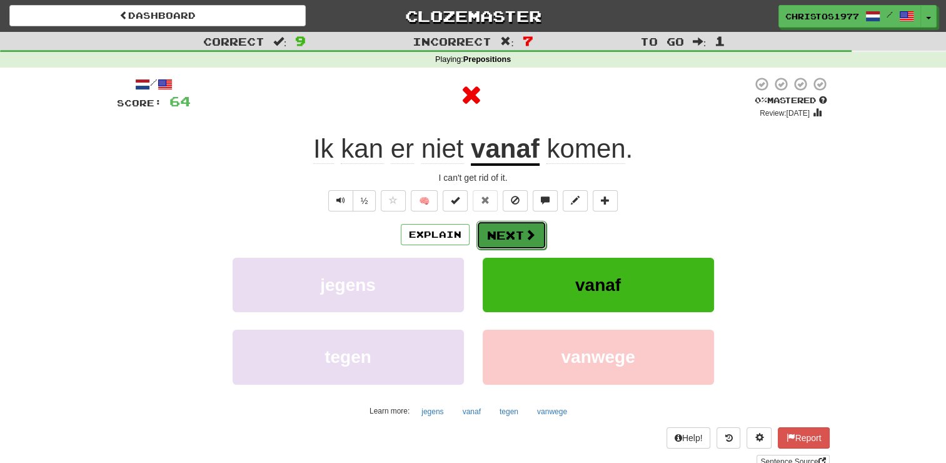
click at [505, 225] on button "Next" at bounding box center [512, 235] width 70 height 29
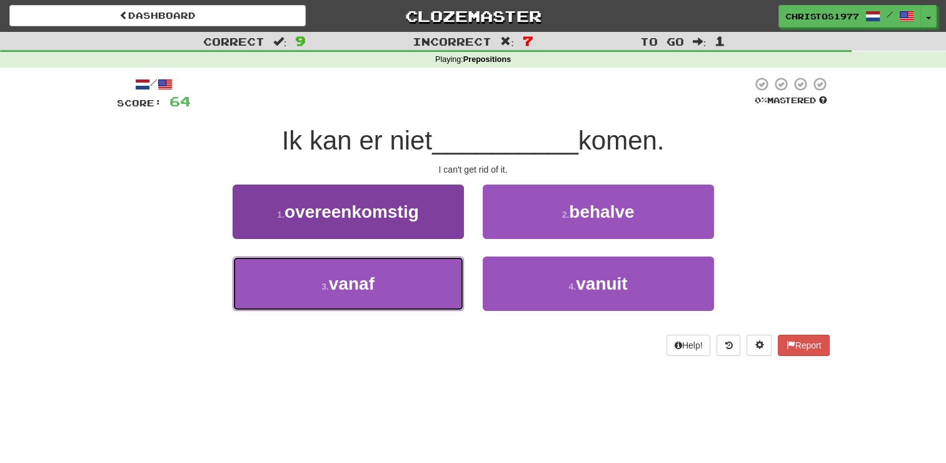
click at [377, 282] on button "3 . vanaf" at bounding box center [348, 283] width 231 height 54
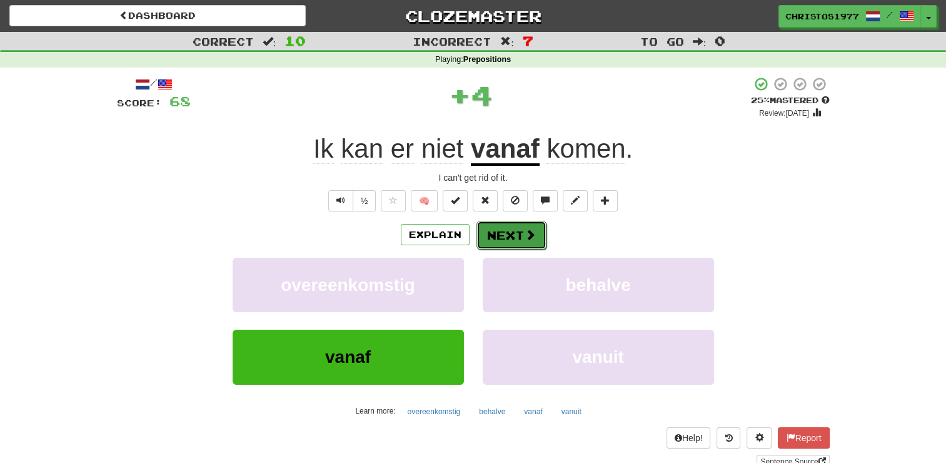
click at [514, 233] on button "Next" at bounding box center [512, 235] width 70 height 29
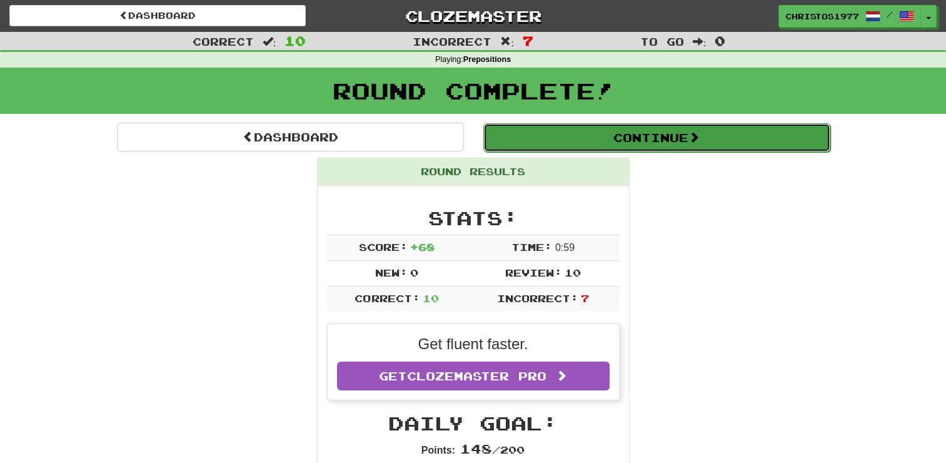
click at [640, 136] on button "Continue" at bounding box center [657, 137] width 347 height 29
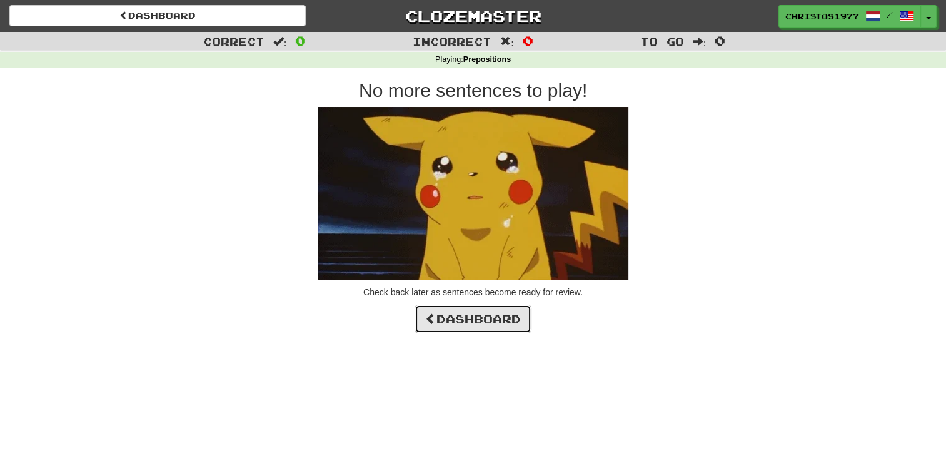
click at [471, 327] on link "Dashboard" at bounding box center [473, 319] width 117 height 29
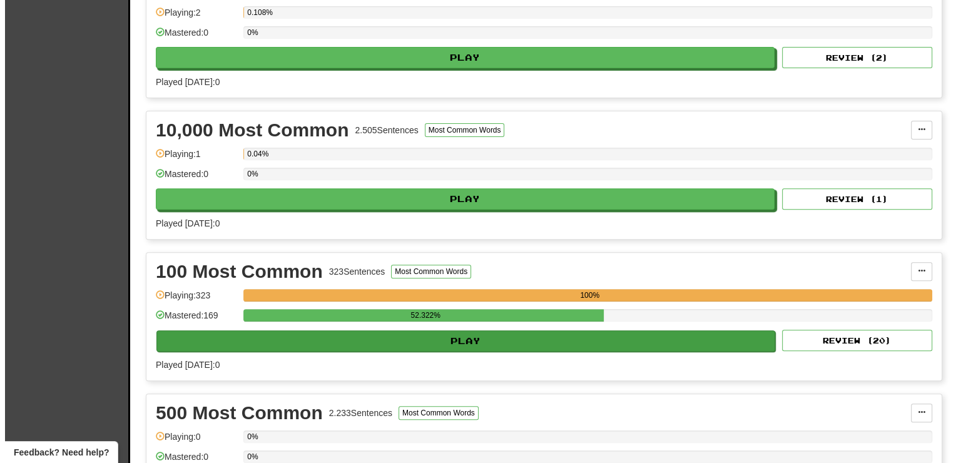
scroll to position [500, 0]
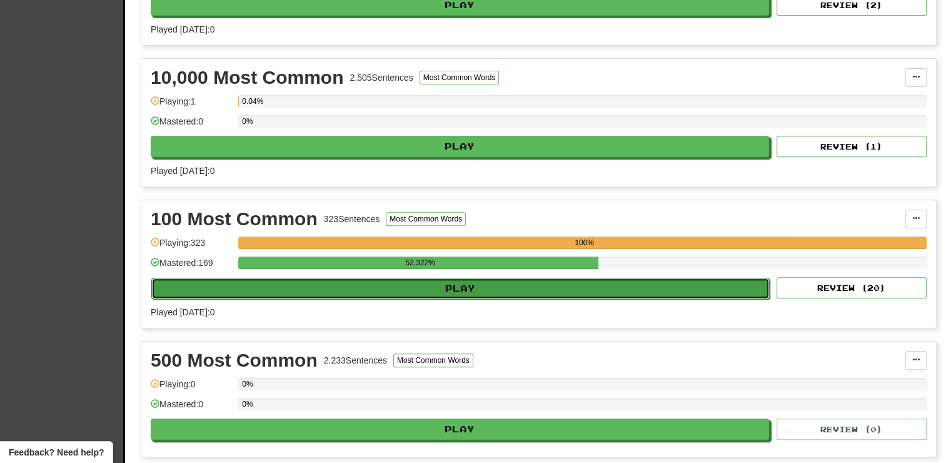
click at [480, 284] on button "Play" at bounding box center [460, 288] width 619 height 21
select select "**"
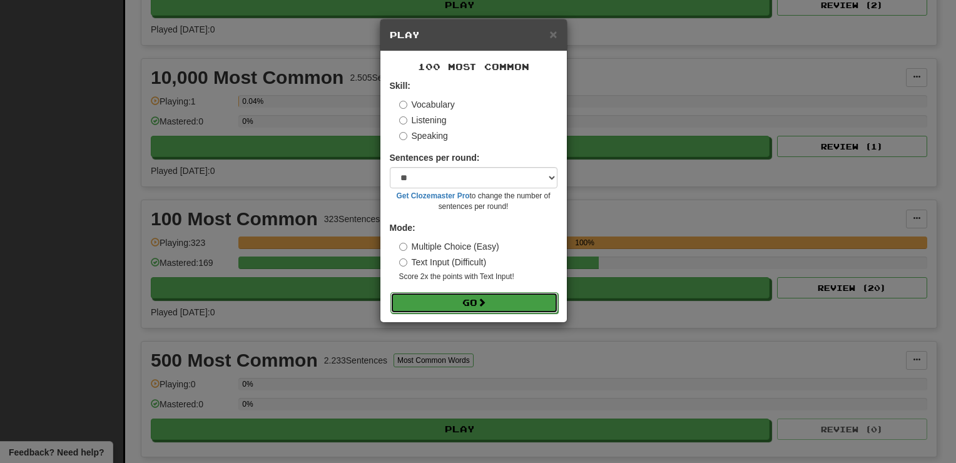
click at [483, 306] on span at bounding box center [481, 302] width 9 height 9
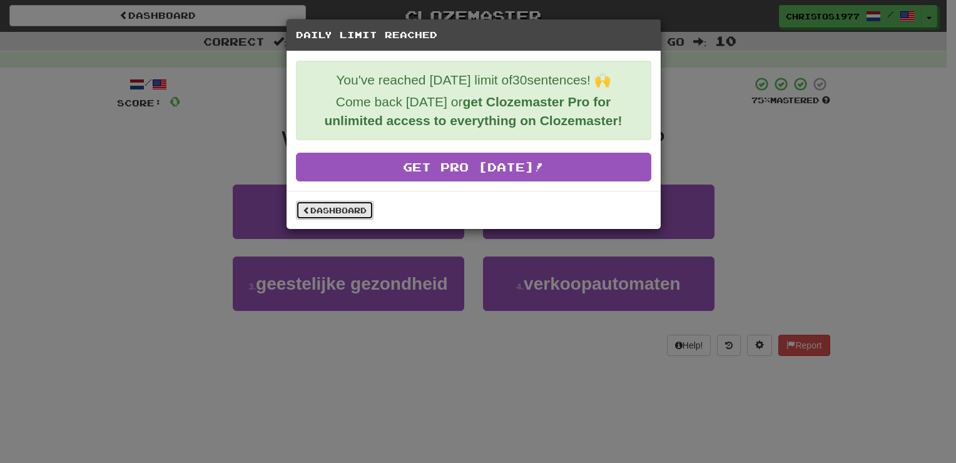
click at [323, 205] on link "Dashboard" at bounding box center [335, 210] width 78 height 19
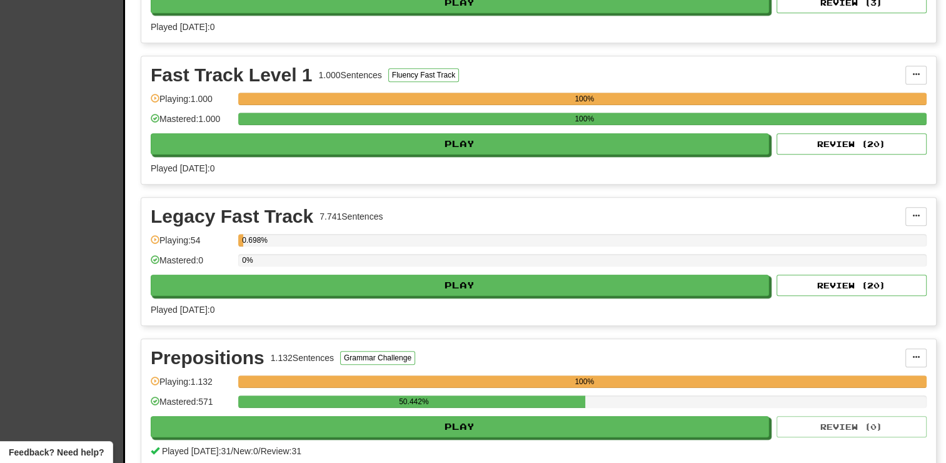
scroll to position [1188, 0]
